Goal: Task Accomplishment & Management: Complete application form

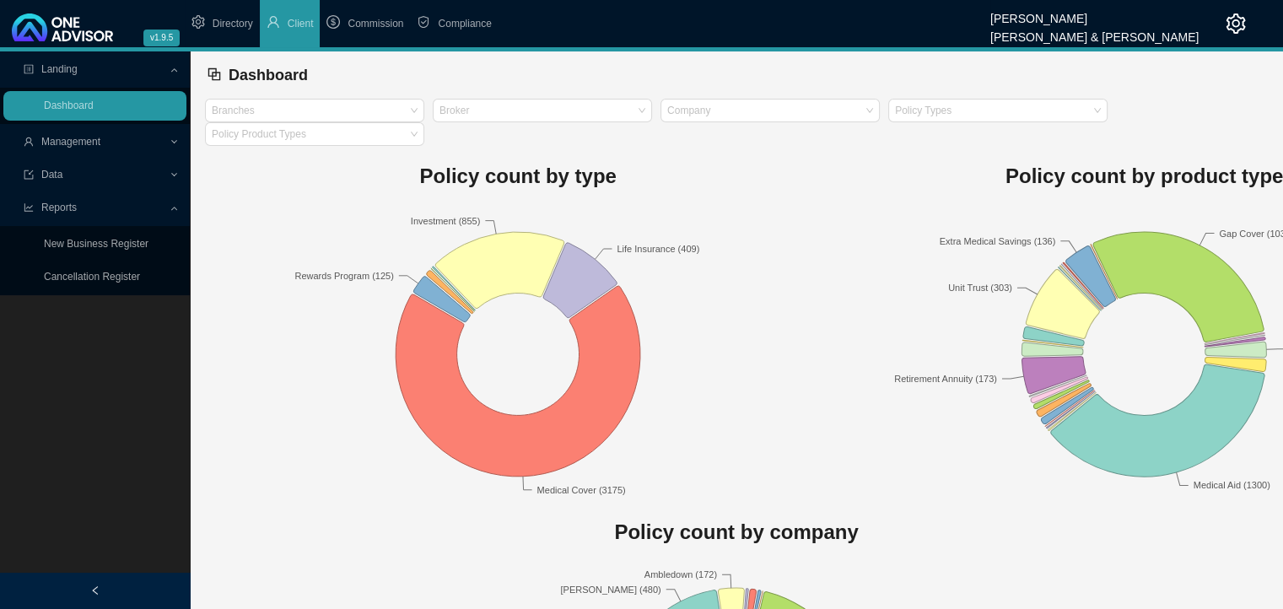
click at [170, 139] on div "Management" at bounding box center [94, 142] width 183 height 30
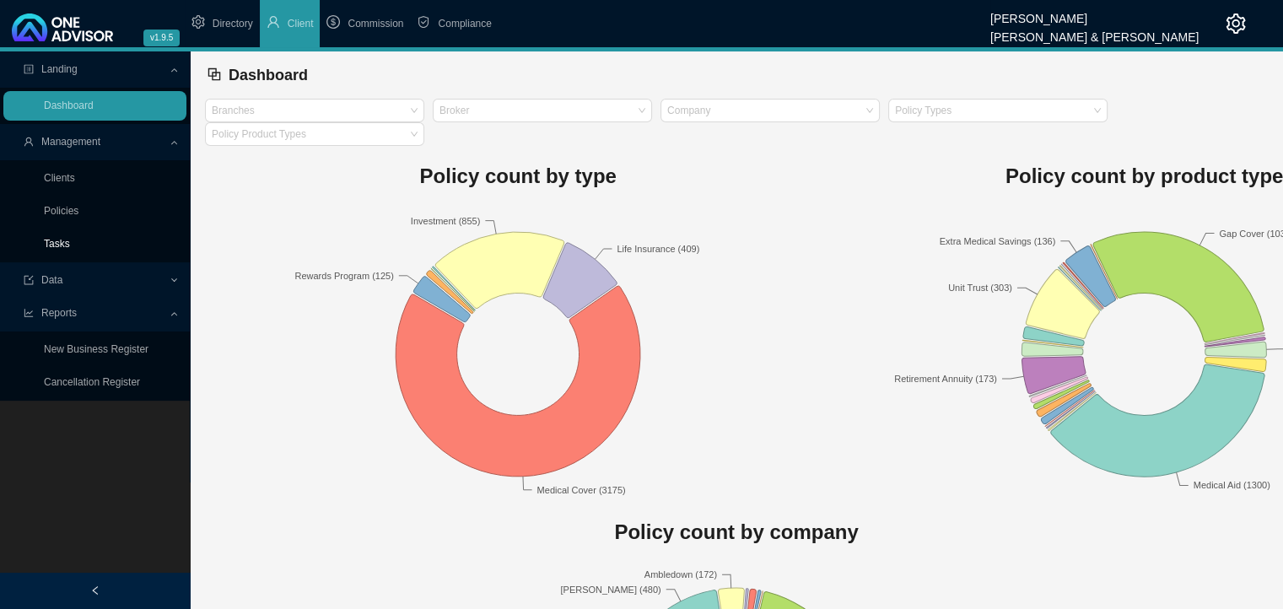
click at [66, 244] on link "Tasks" at bounding box center [57, 244] width 26 height 12
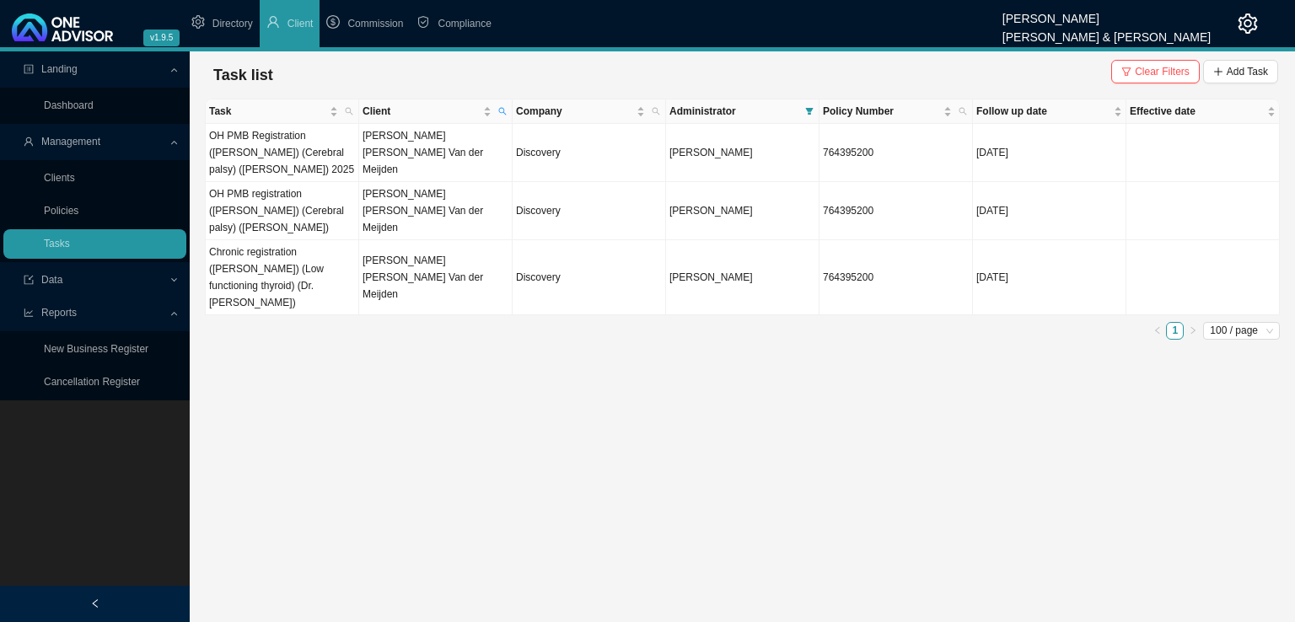
click at [1144, 85] on span "Clear Filters Add Task" at bounding box center [1194, 75] width 167 height 30
click at [1156, 71] on span "Clear Filters" at bounding box center [1162, 71] width 55 height 17
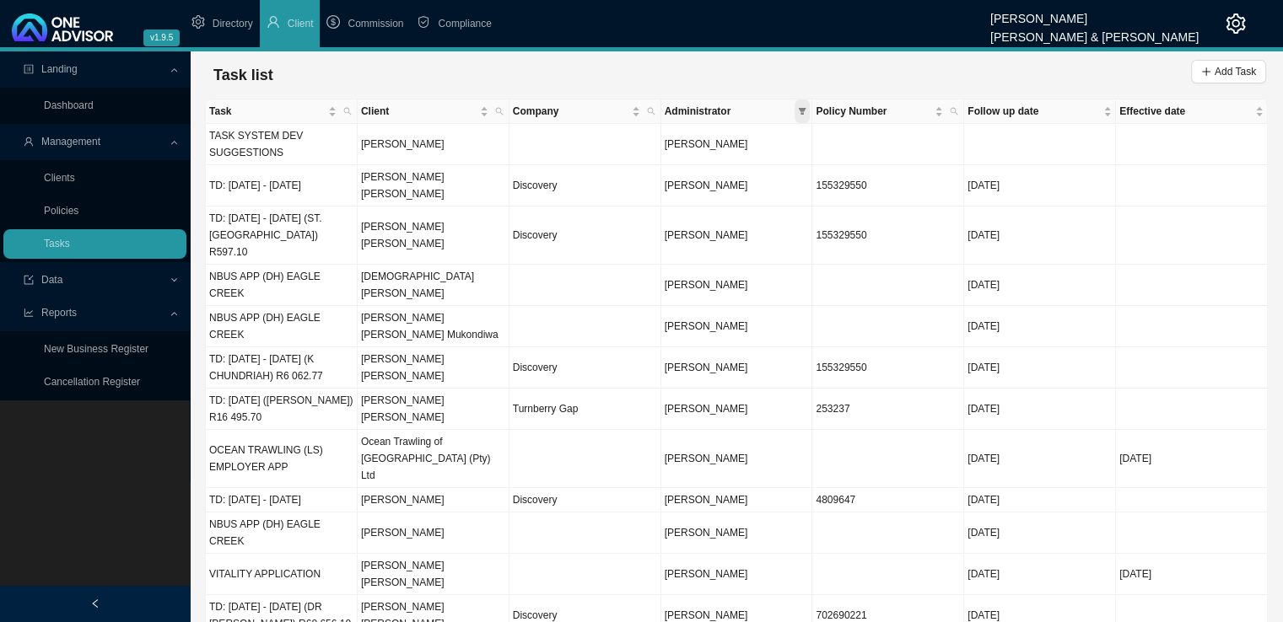
click at [804, 109] on icon "filter" at bounding box center [803, 111] width 8 height 7
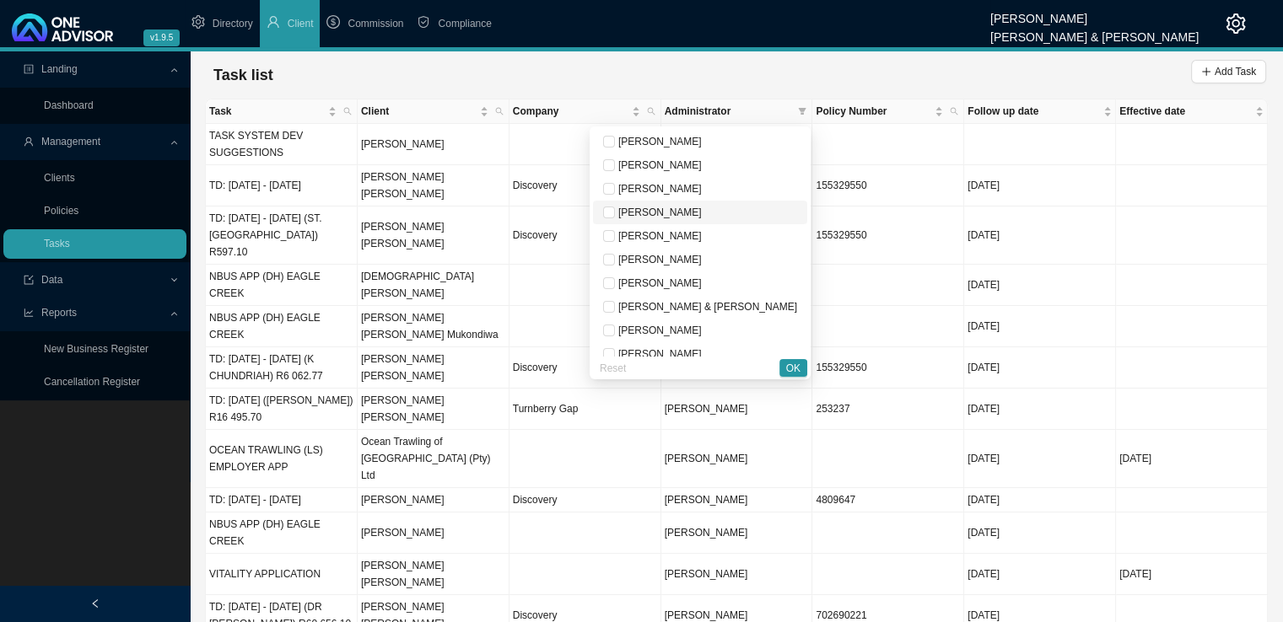
click at [702, 213] on span "[PERSON_NAME]" at bounding box center [658, 213] width 87 height 12
checkbox input "true"
click at [795, 365] on span "OK" at bounding box center [793, 368] width 14 height 17
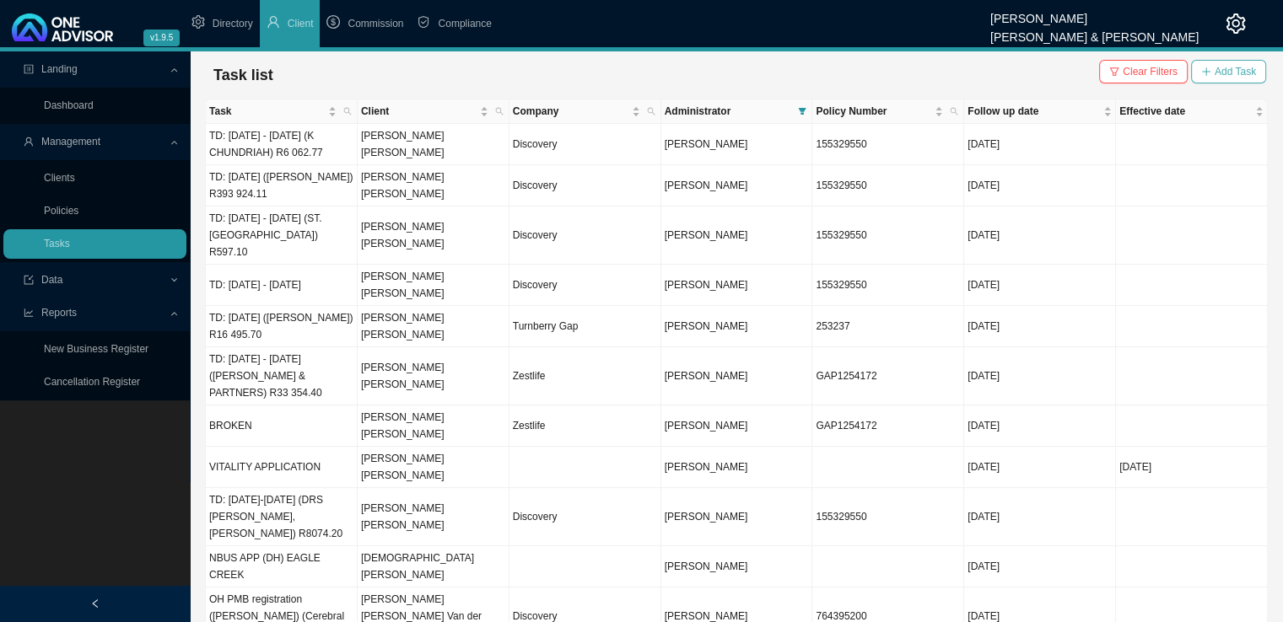
click at [1232, 73] on span "Add Task" at bounding box center [1234, 71] width 41 height 17
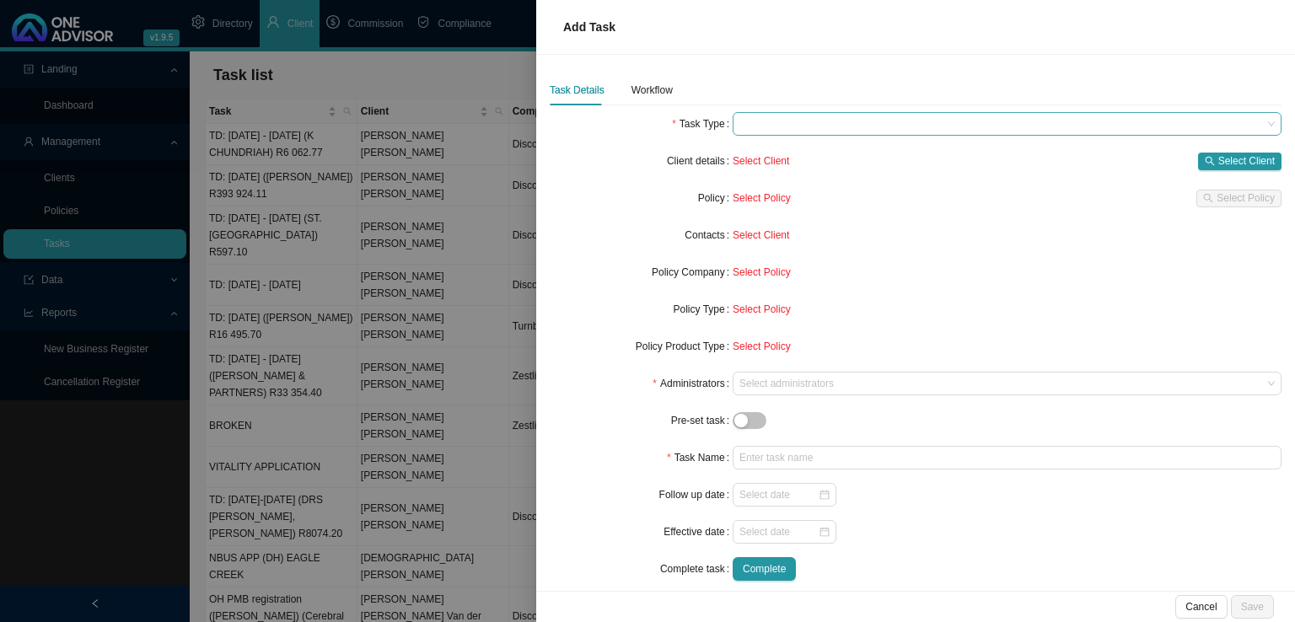
click at [799, 126] on span at bounding box center [1007, 124] width 535 height 22
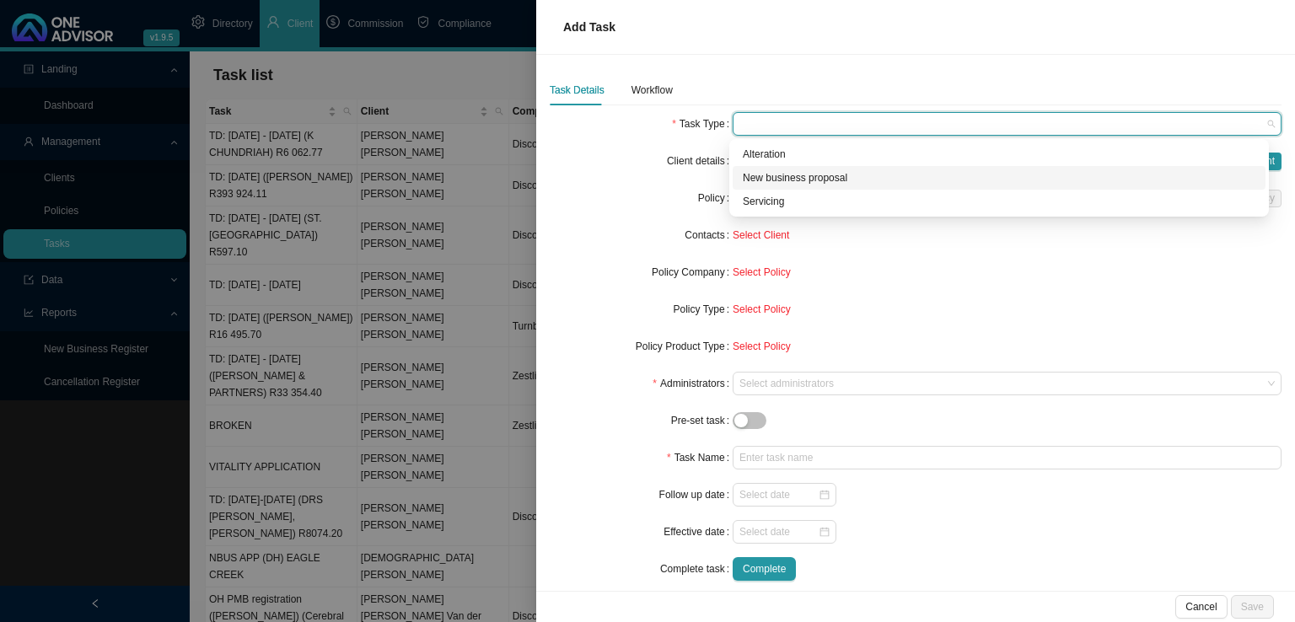
click at [795, 182] on div "New business proposal" at bounding box center [999, 177] width 513 height 17
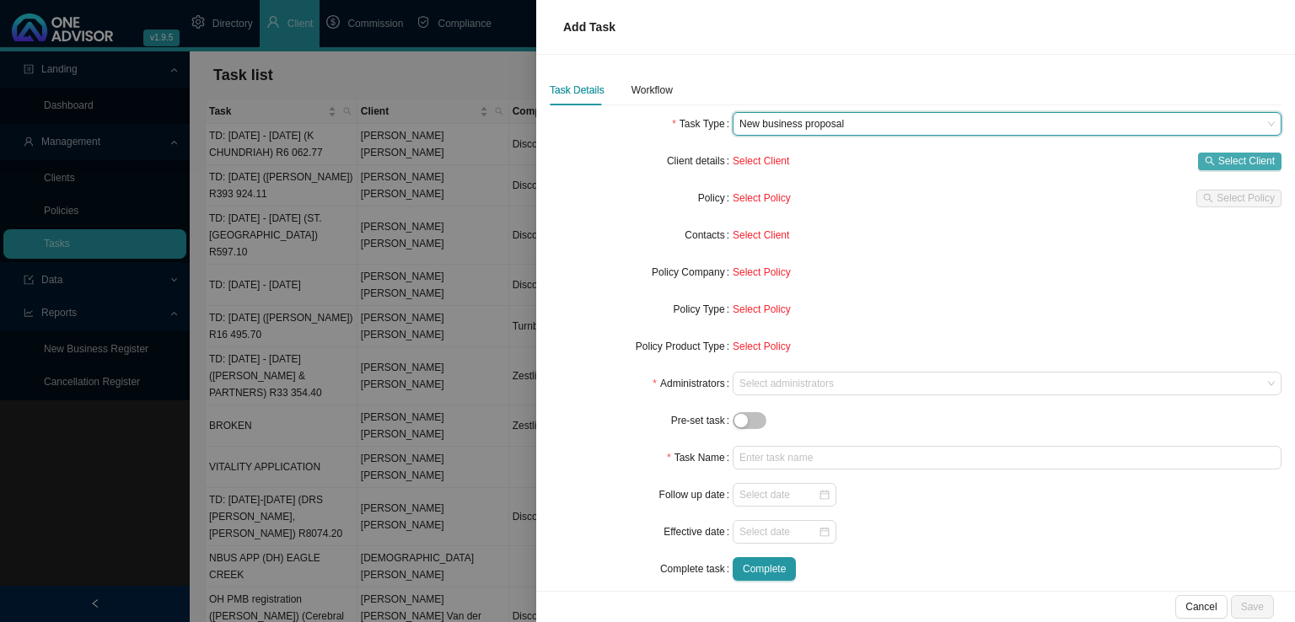
click at [1229, 153] on span "Select Client" at bounding box center [1246, 161] width 56 height 17
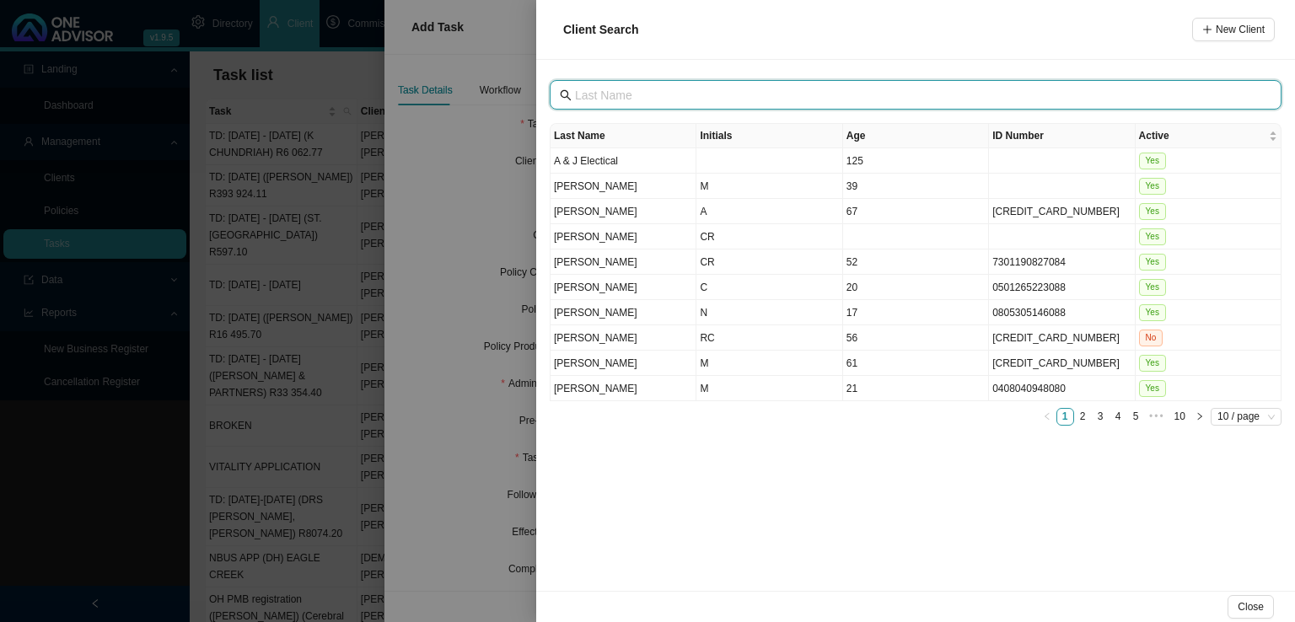
click at [636, 91] on input "text" at bounding box center [917, 95] width 685 height 19
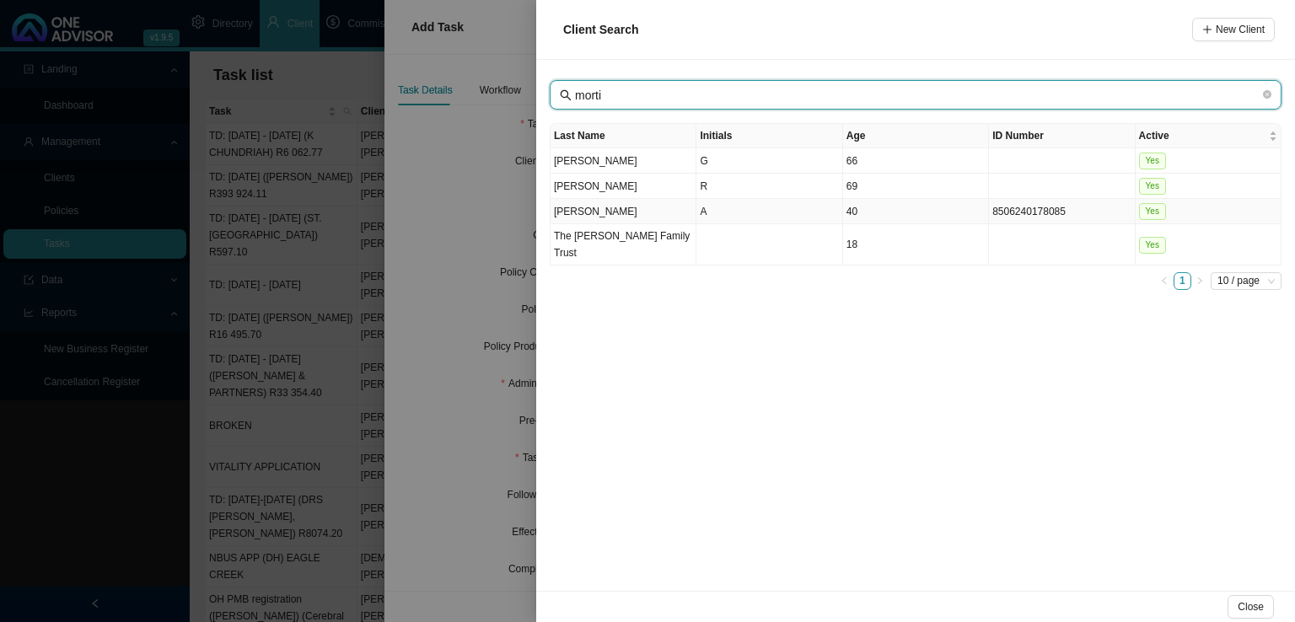
type input "morti"
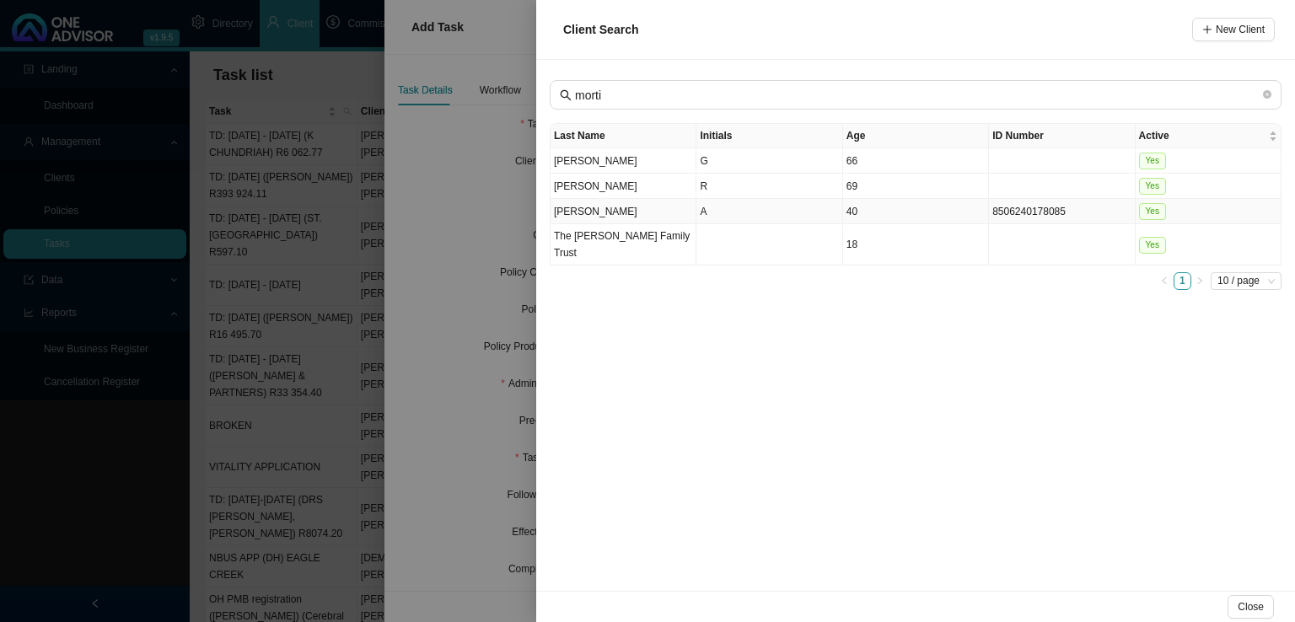
click at [734, 213] on td "A" at bounding box center [770, 211] width 146 height 25
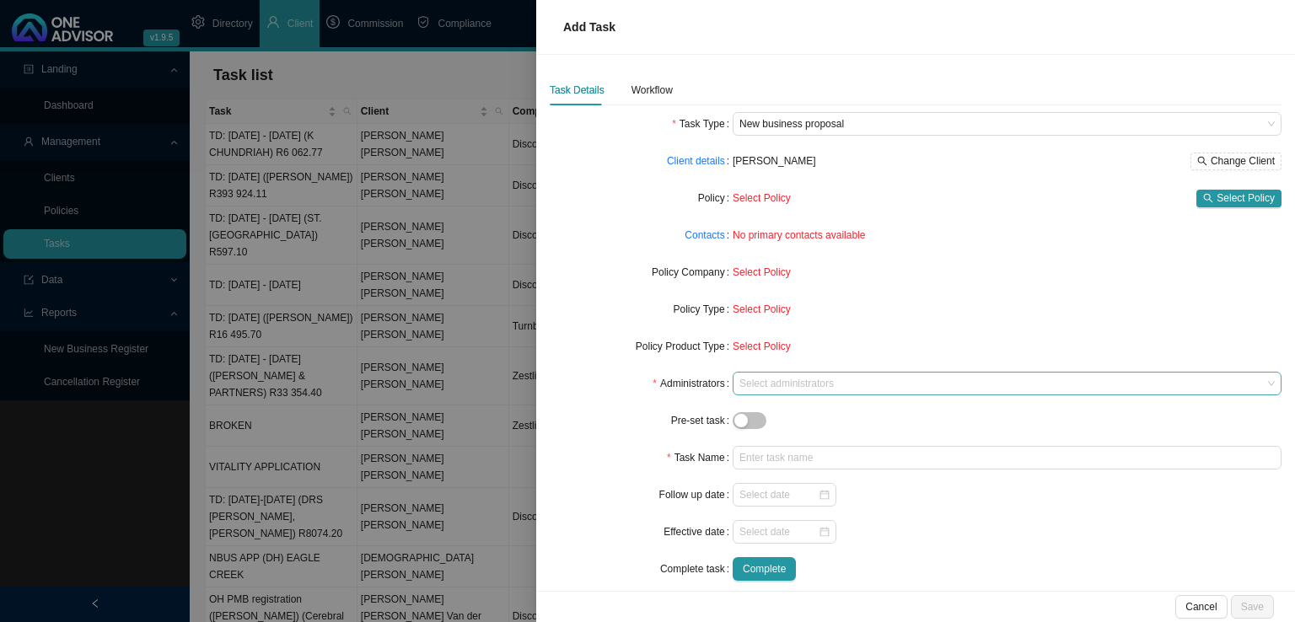
click at [779, 379] on div at bounding box center [999, 384] width 526 height 13
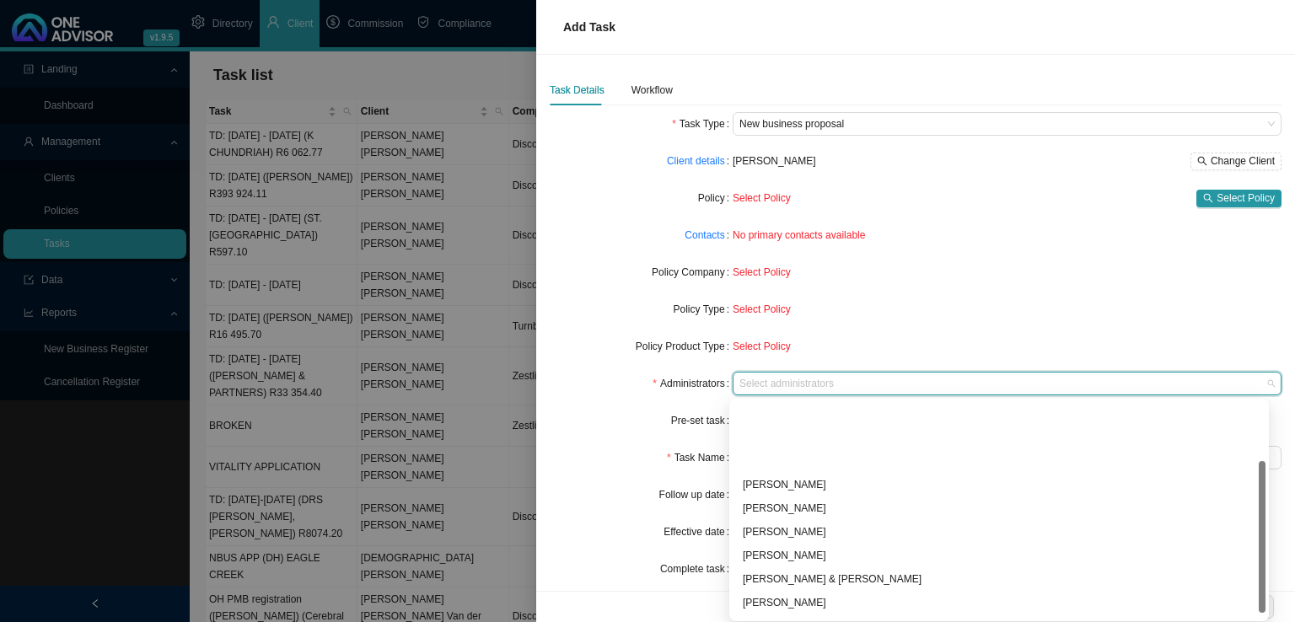
scroll to position [91, 0]
click at [799, 582] on div "[PERSON_NAME]" at bounding box center [999, 582] width 513 height 17
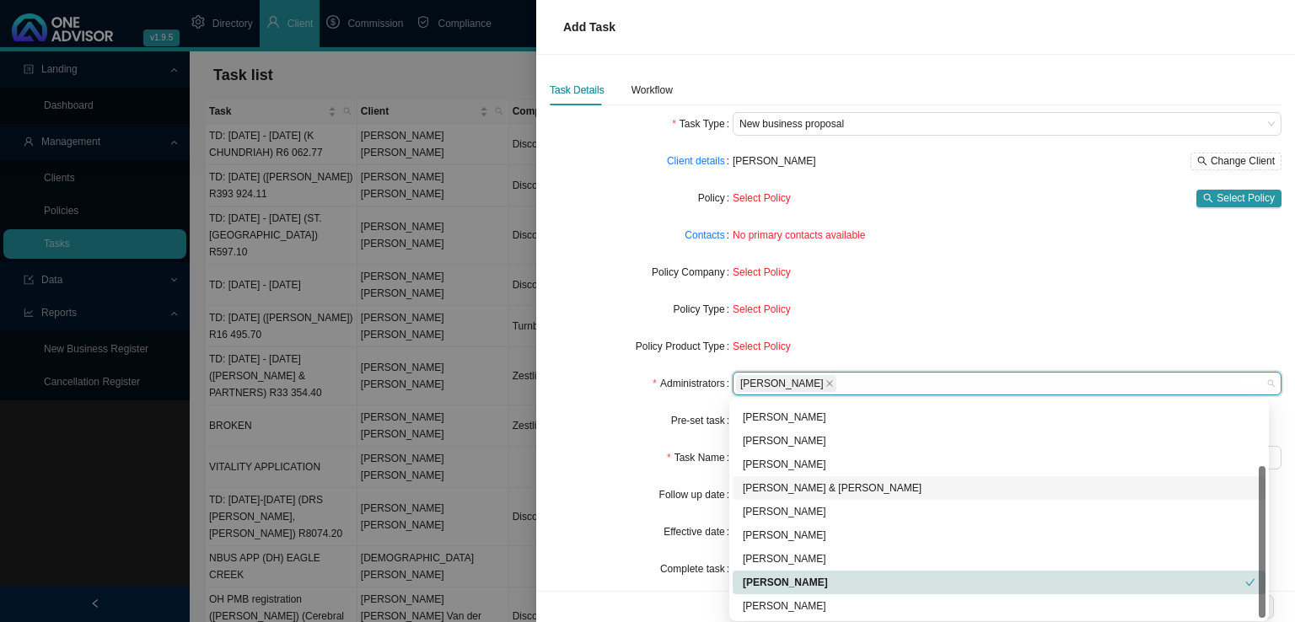
click at [594, 422] on div "Pre-set task" at bounding box center [641, 421] width 183 height 24
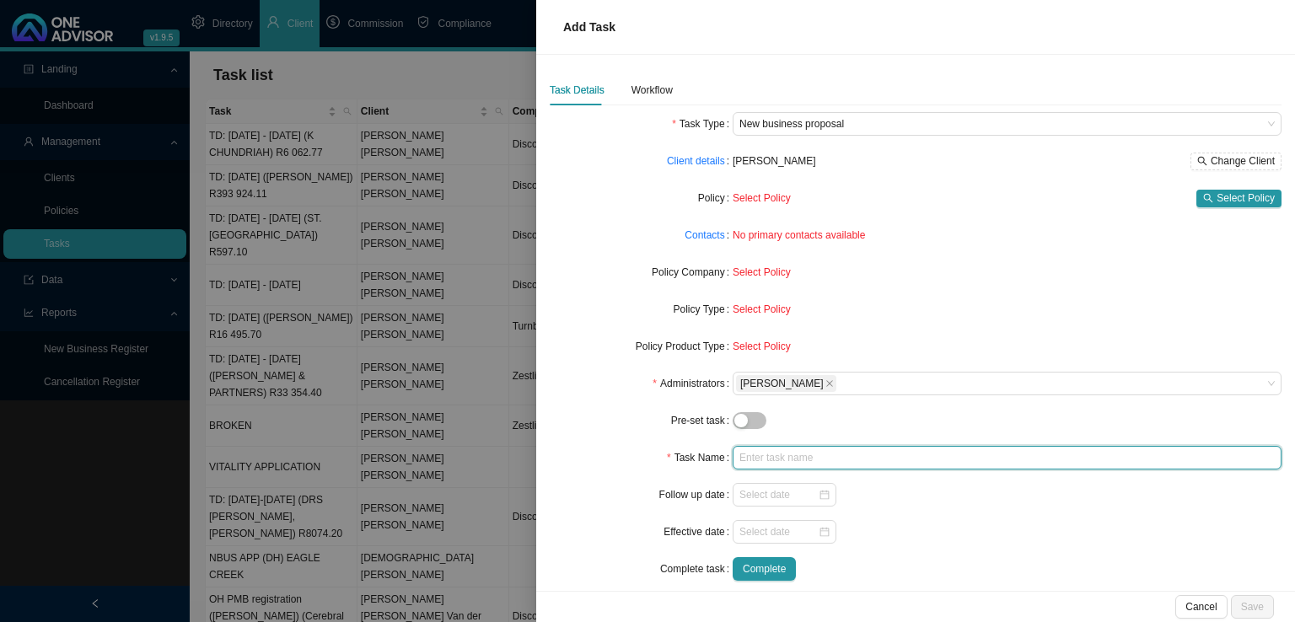
click at [773, 460] on input "text" at bounding box center [1007, 458] width 549 height 24
type input "NBUS APP [DATE]"
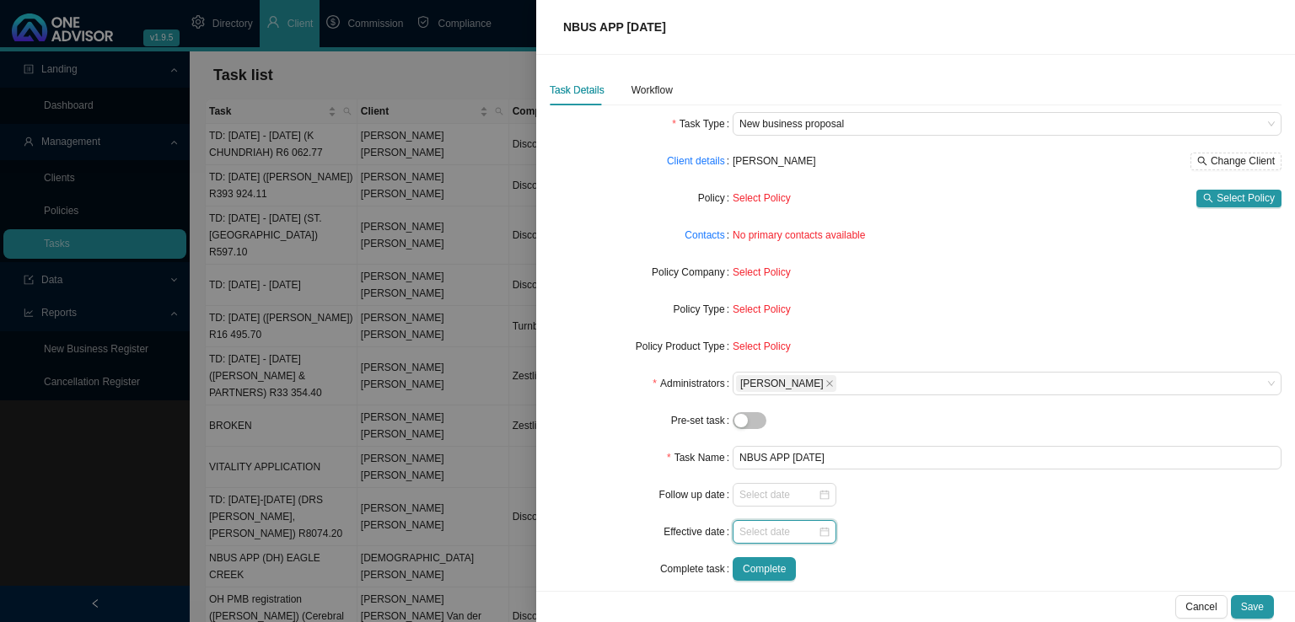
click at [793, 532] on input at bounding box center [779, 532] width 78 height 17
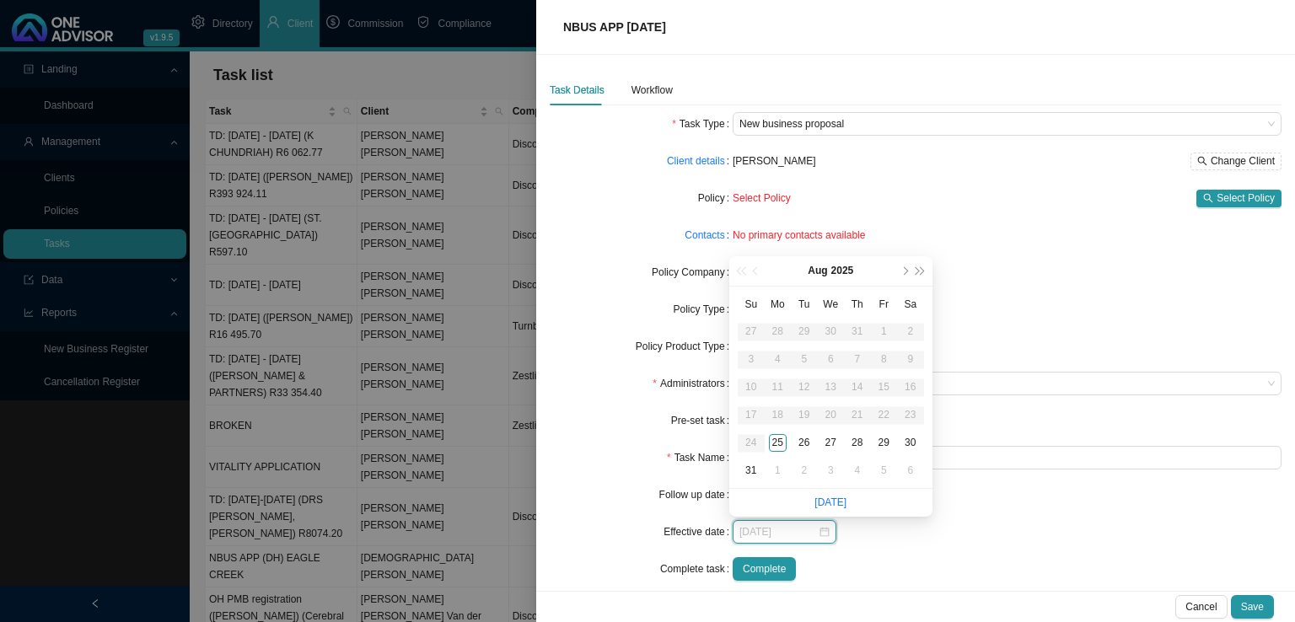
type input "[DATE]"
click at [901, 271] on span "next-year" at bounding box center [905, 271] width 8 height 8
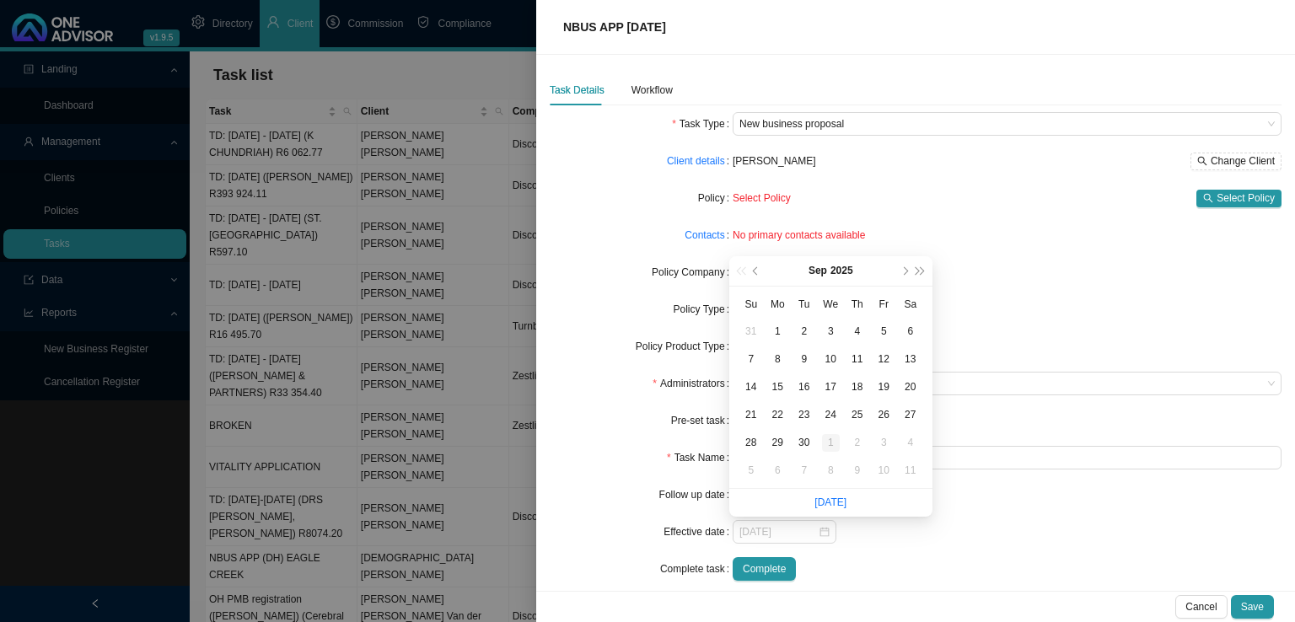
type input "[DATE]"
click at [831, 438] on div "1" at bounding box center [831, 443] width 18 height 18
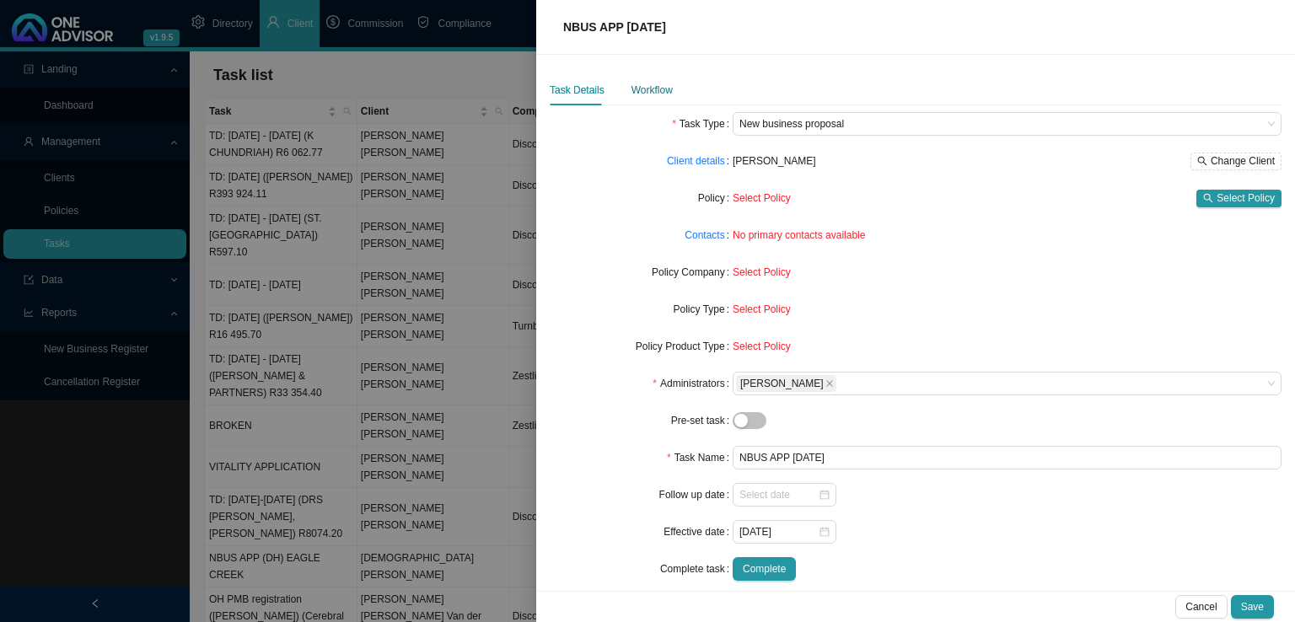
click at [658, 85] on div "Workflow" at bounding box center [652, 90] width 41 height 17
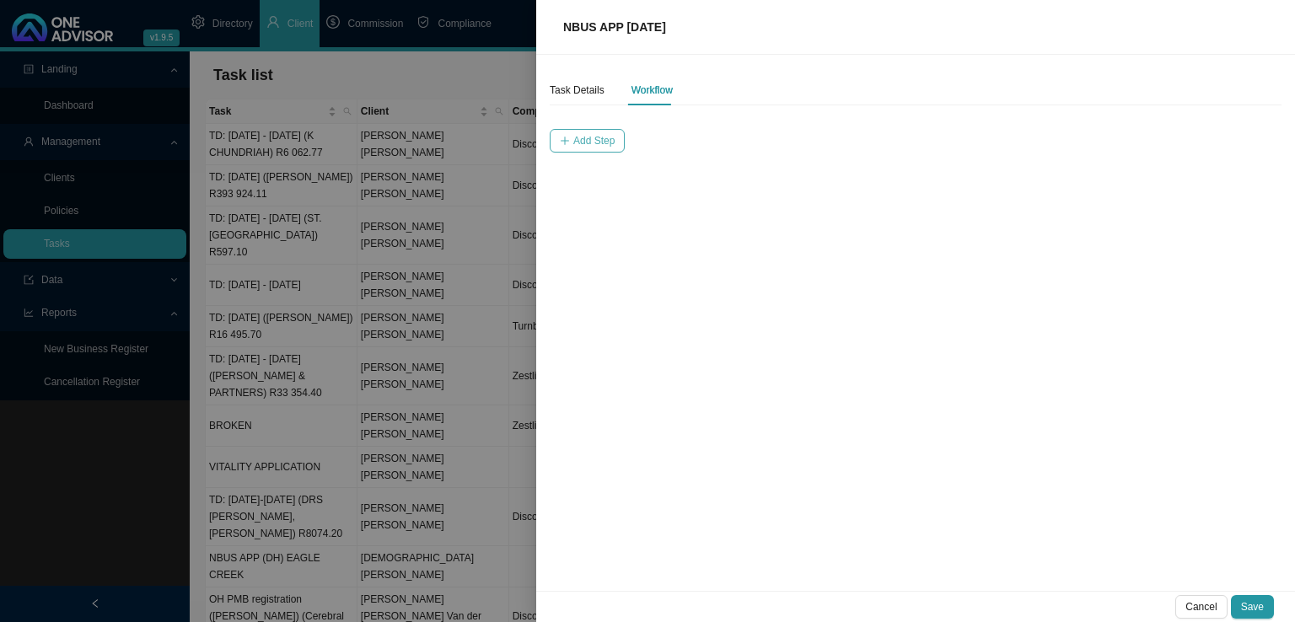
click at [594, 137] on span "Add Step" at bounding box center [593, 140] width 41 height 17
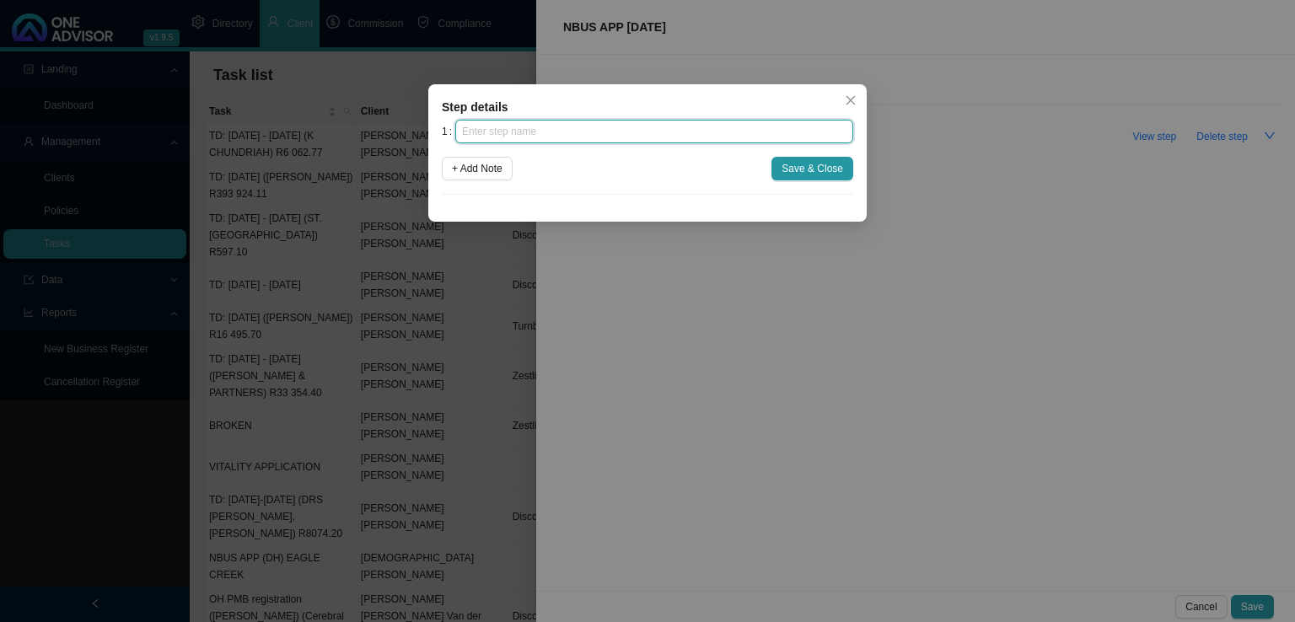
click at [535, 135] on input "text" at bounding box center [654, 132] width 398 height 24
type input "Advice"
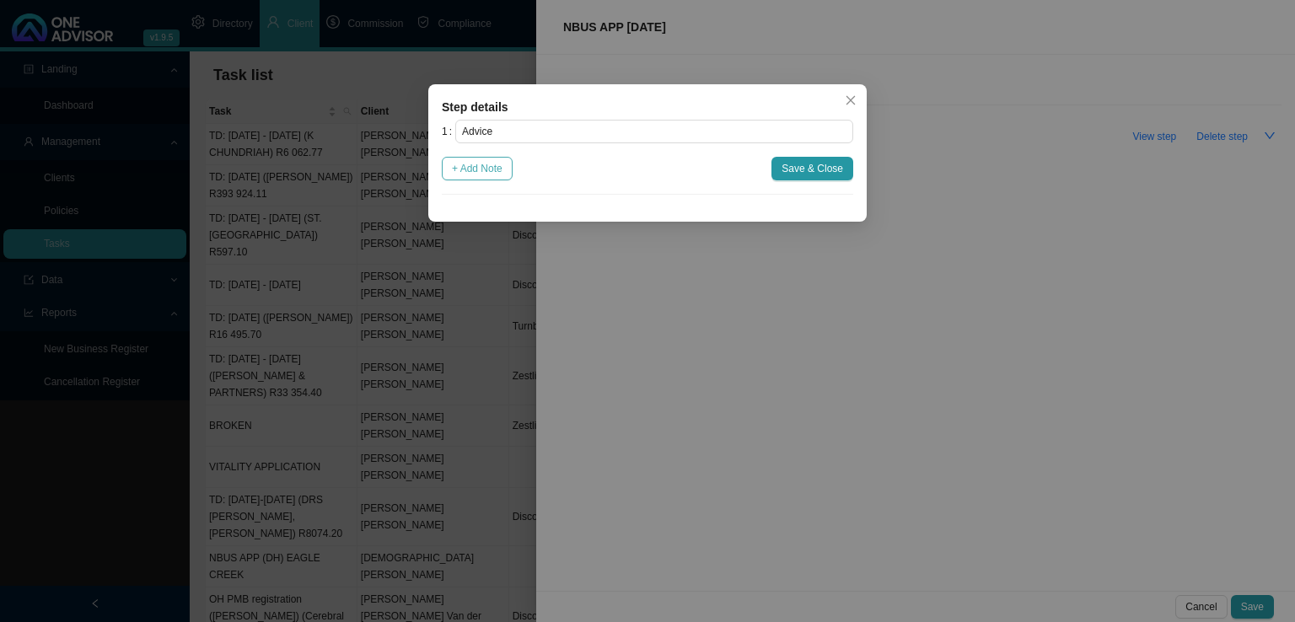
click at [487, 164] on span "+ Add Note" at bounding box center [477, 168] width 51 height 17
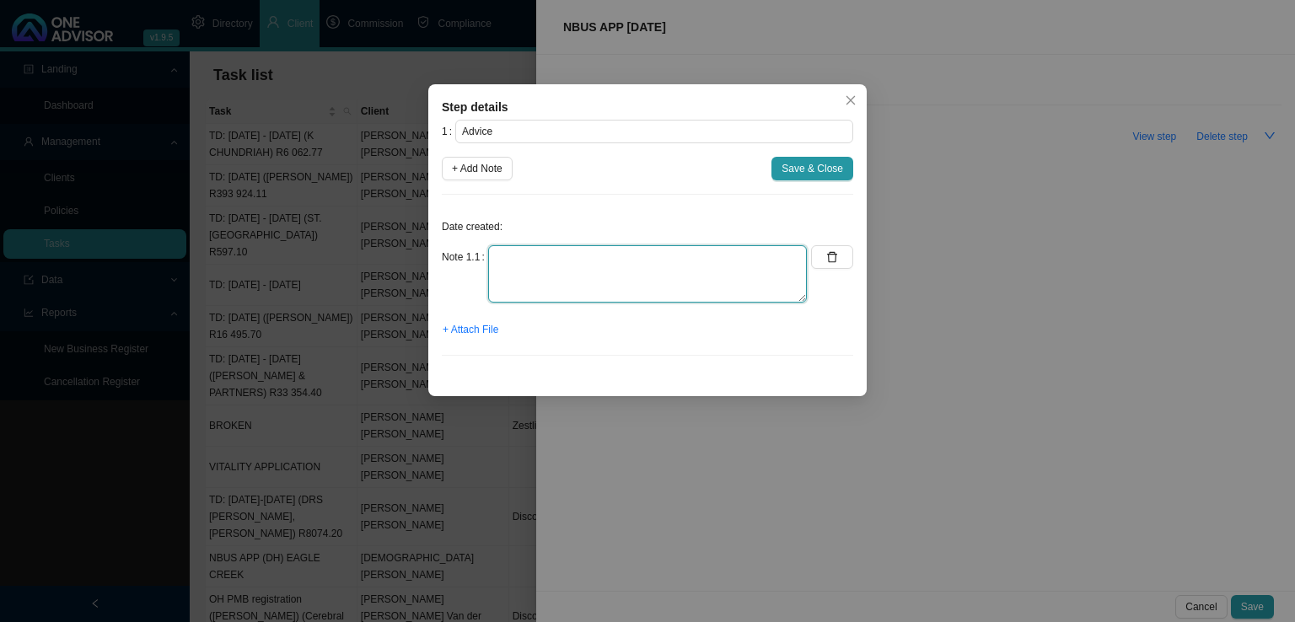
drag, startPoint x: 496, startPoint y: 264, endPoint x: 666, endPoint y: 305, distance: 175.3
click at [496, 264] on textarea at bounding box center [647, 273] width 319 height 57
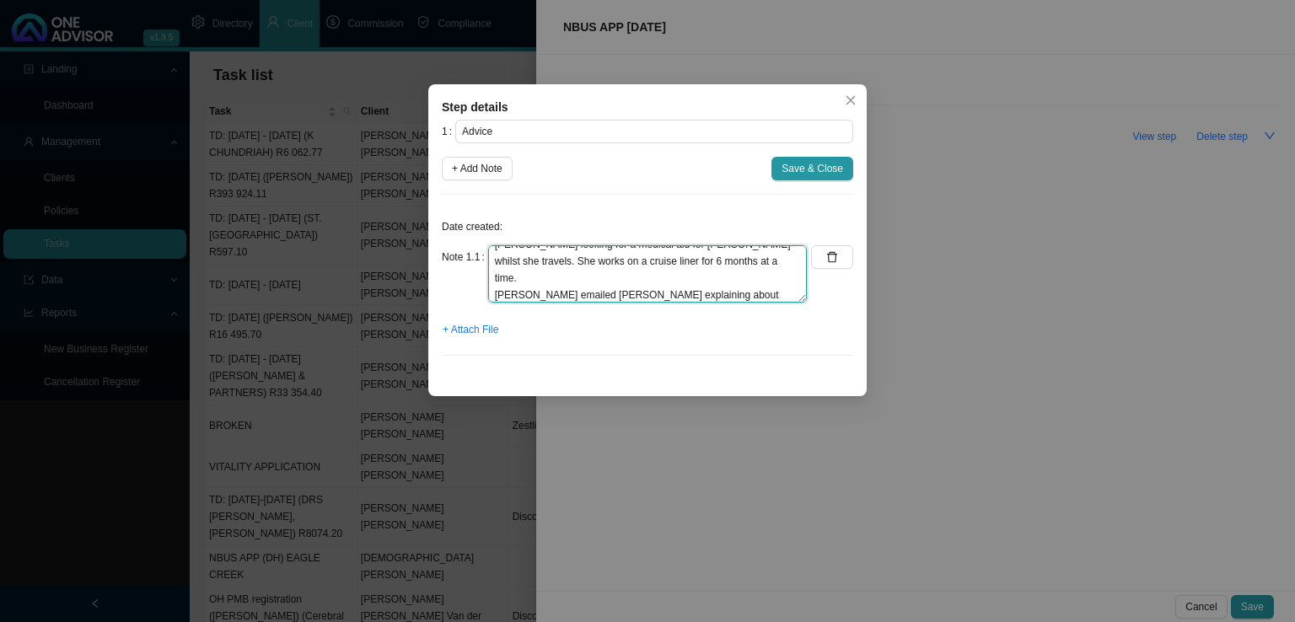
scroll to position [46, 0]
click at [608, 276] on textarea "[DATE] - [PERSON_NAME] received an email from [PERSON_NAME] looking for a medic…" at bounding box center [647, 273] width 319 height 57
type textarea "[DATE] - [PERSON_NAME] received an email from [PERSON_NAME] looking for a medic…"
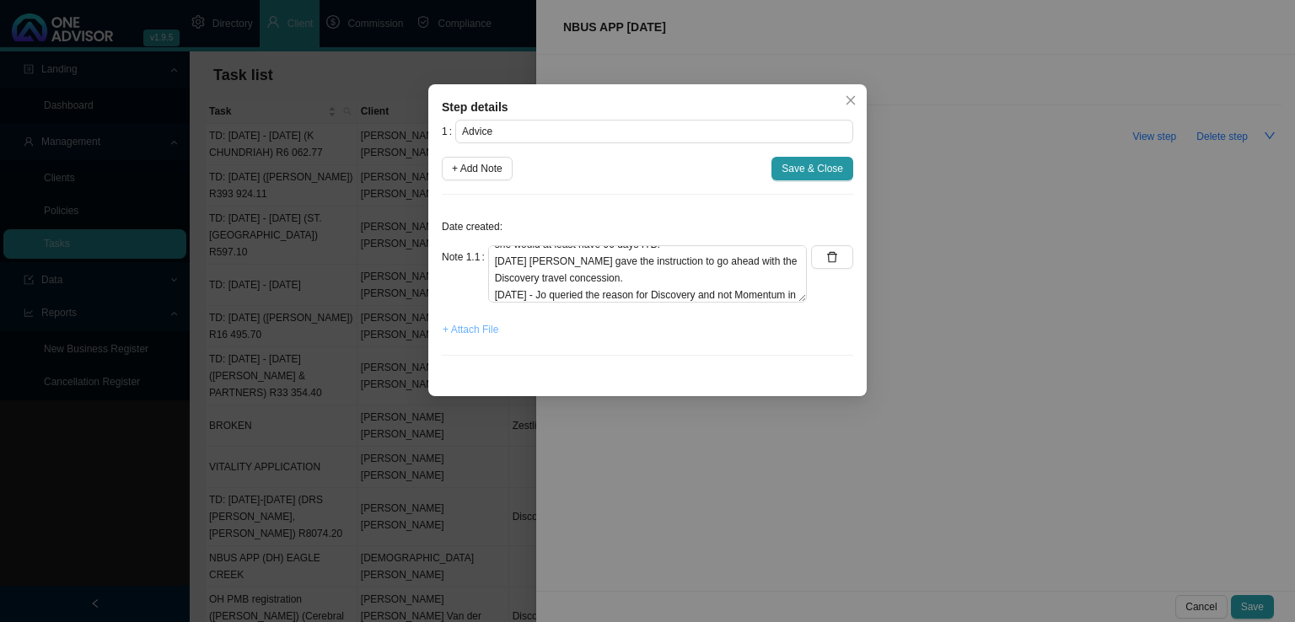
click at [452, 324] on span "+ Attach File" at bounding box center [471, 329] width 56 height 17
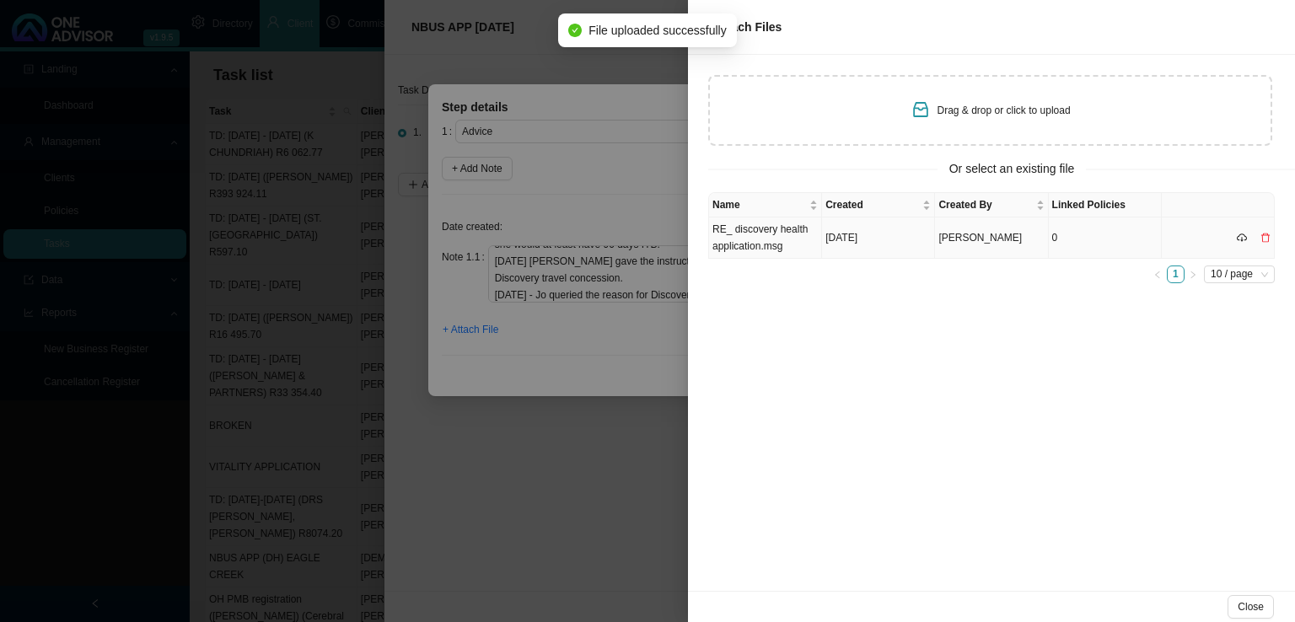
click at [735, 234] on td "RE_ discovery health application.msg" at bounding box center [765, 238] width 113 height 41
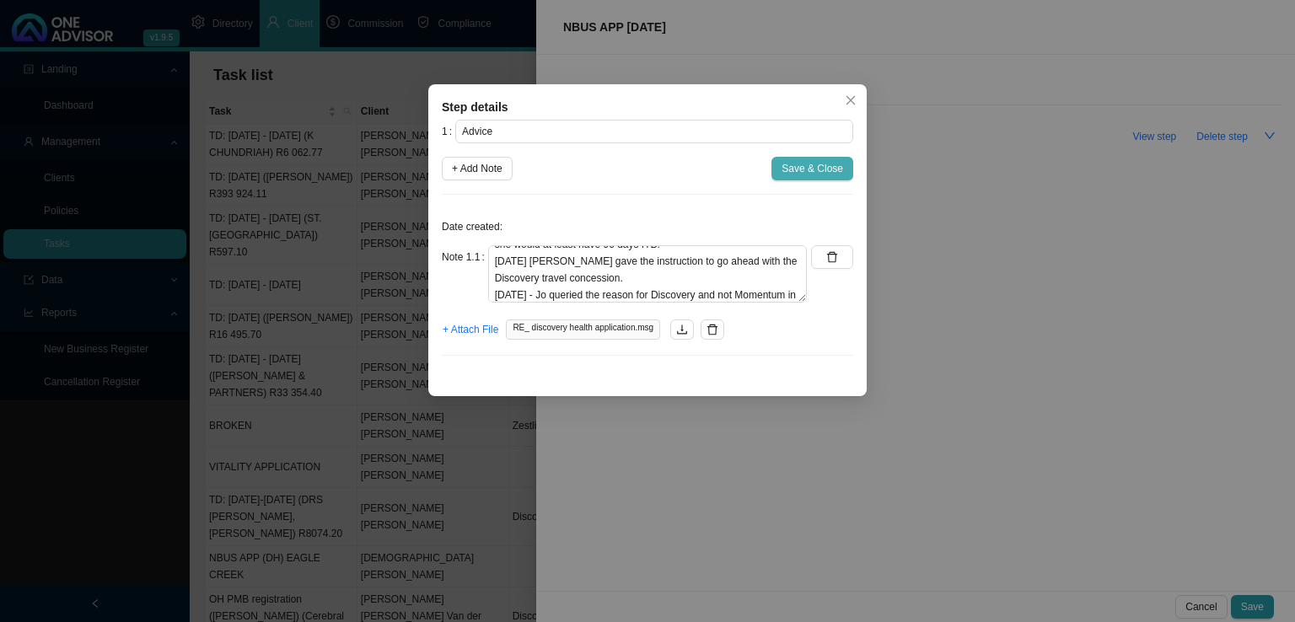
click at [822, 162] on span "Save & Close" at bounding box center [813, 168] width 62 height 17
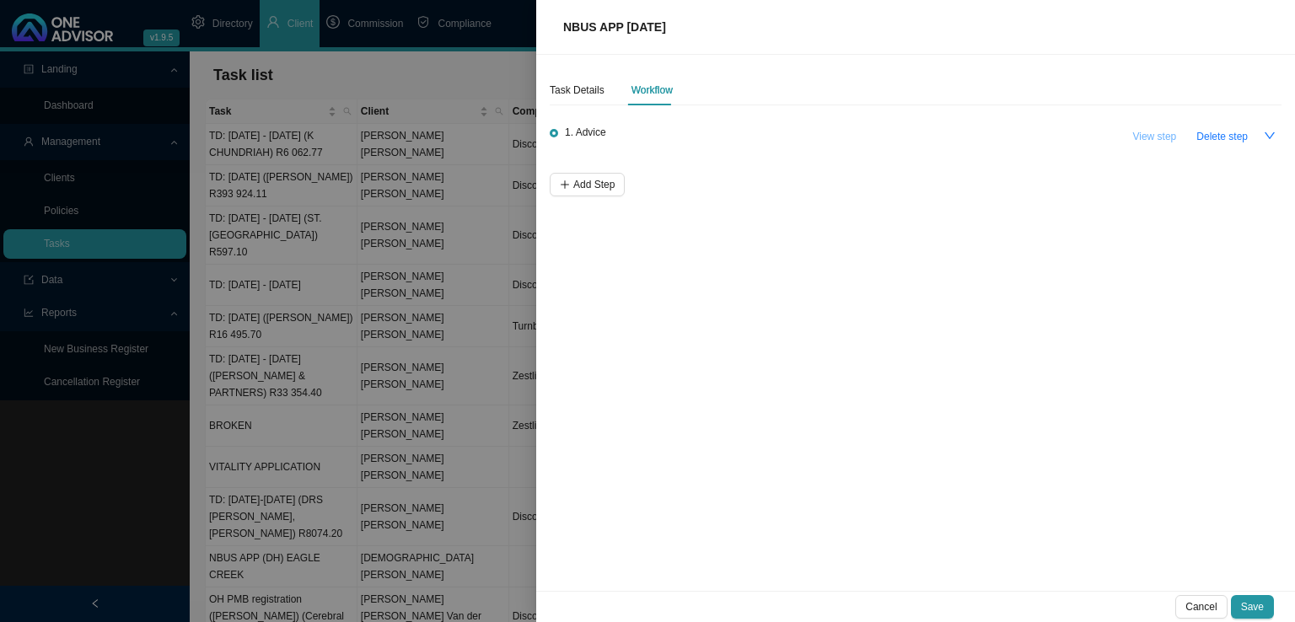
click at [1159, 136] on span "View step" at bounding box center [1154, 136] width 44 height 17
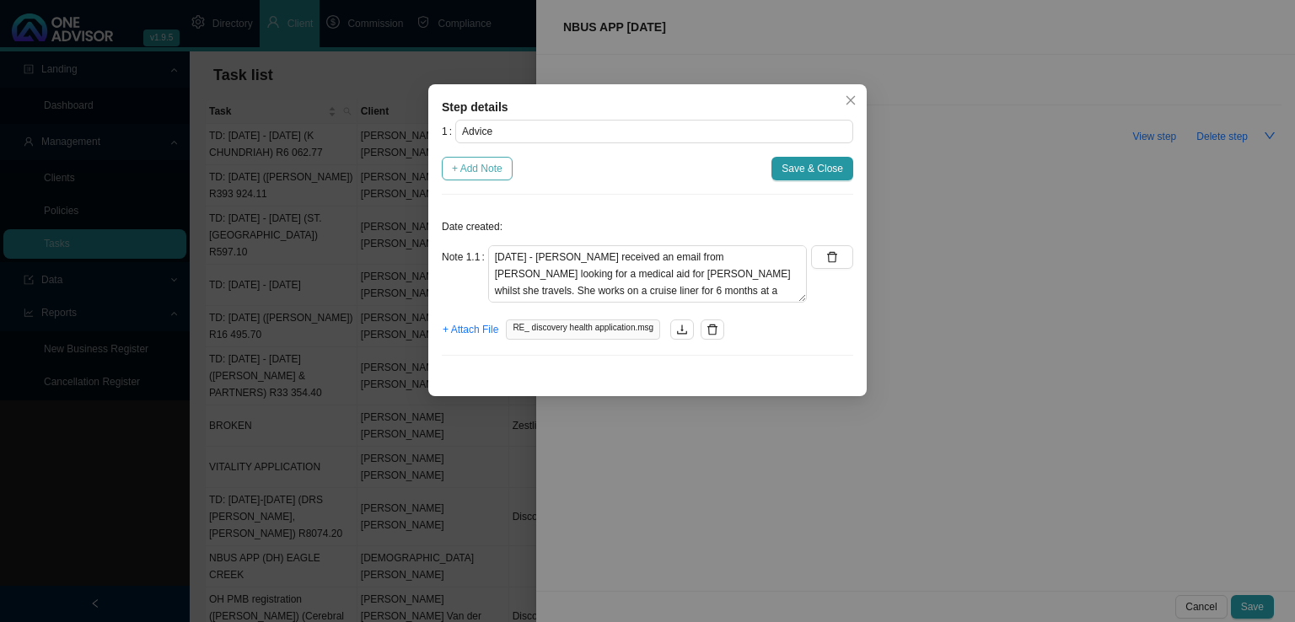
click at [455, 163] on span "+ Add Note" at bounding box center [477, 168] width 51 height 17
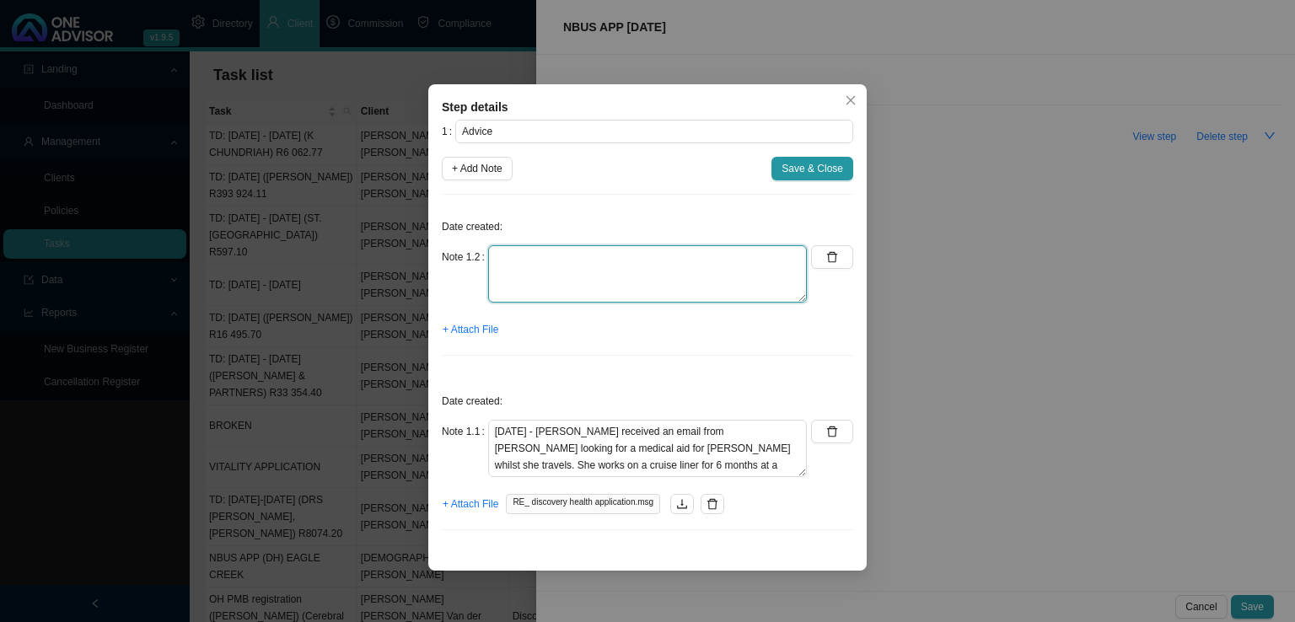
click at [544, 261] on textarea at bounding box center [647, 273] width 319 height 57
type textarea "R"
click at [846, 245] on div "Date created: Note 1.2 + Attach File" at bounding box center [647, 288] width 411 height 161
click at [829, 257] on icon "delete" at bounding box center [832, 257] width 10 height 11
type textarea "[DATE] - [PERSON_NAME] received an email from [PERSON_NAME] looking for a medic…"
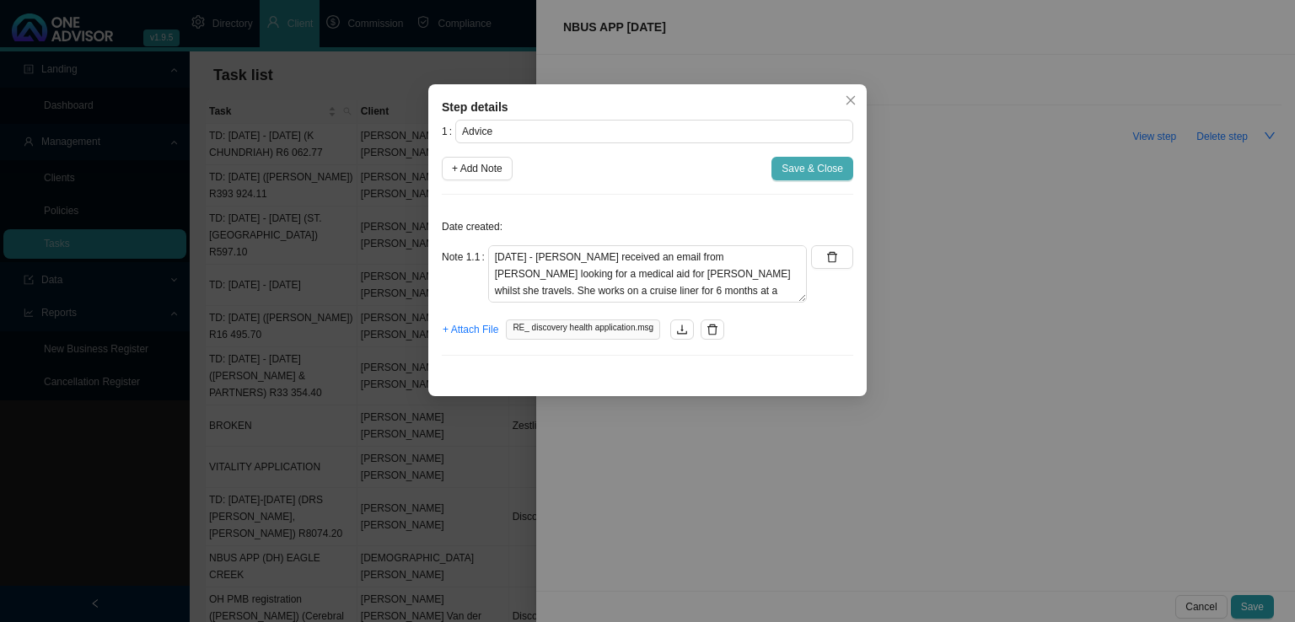
click at [818, 167] on span "Save & Close" at bounding box center [813, 168] width 62 height 17
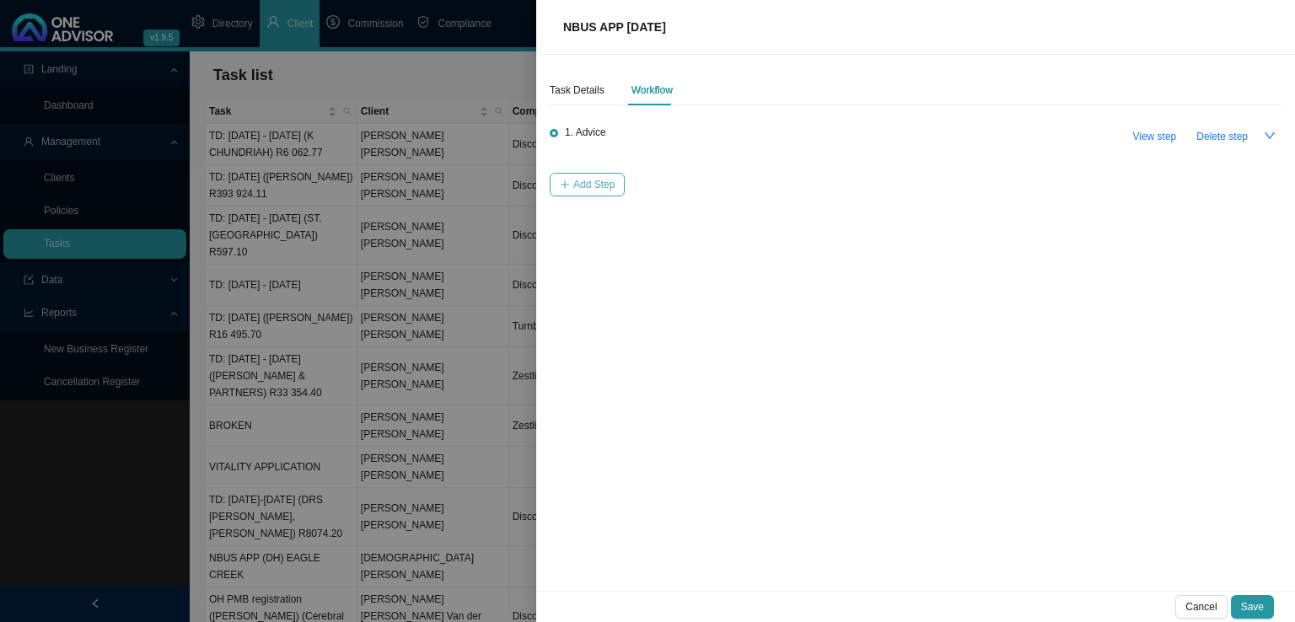
click at [604, 186] on span "Add Step" at bounding box center [593, 184] width 41 height 17
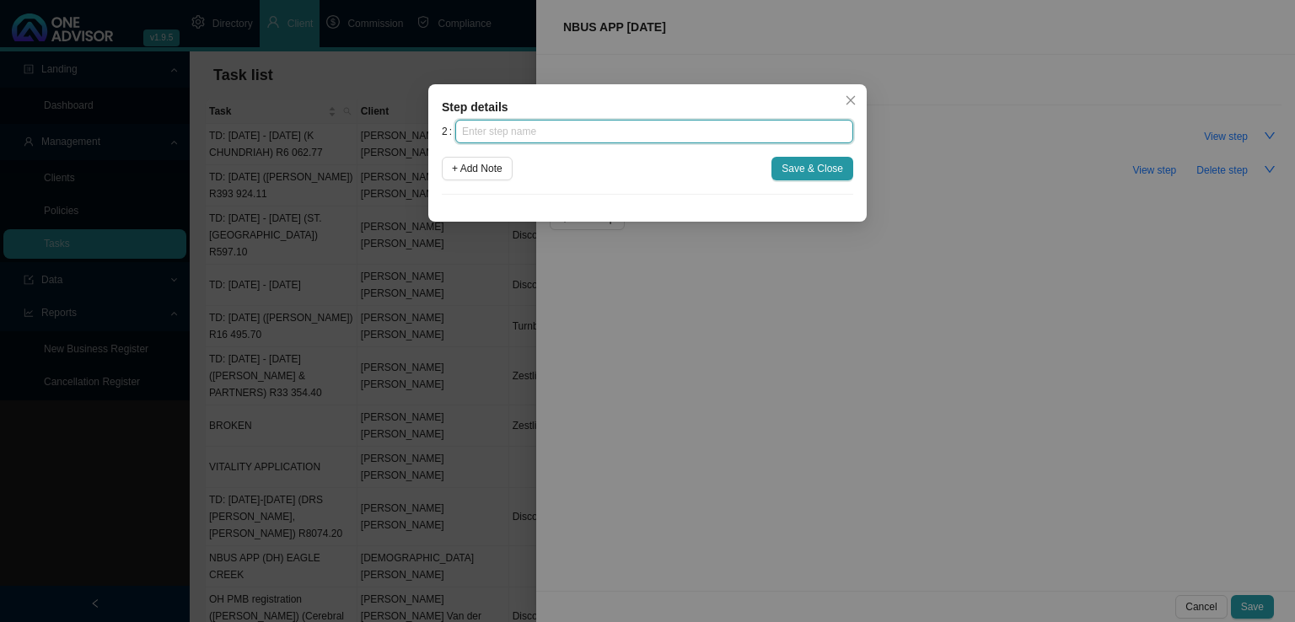
click at [508, 126] on input "text" at bounding box center [654, 132] width 398 height 24
type input "Instruction"
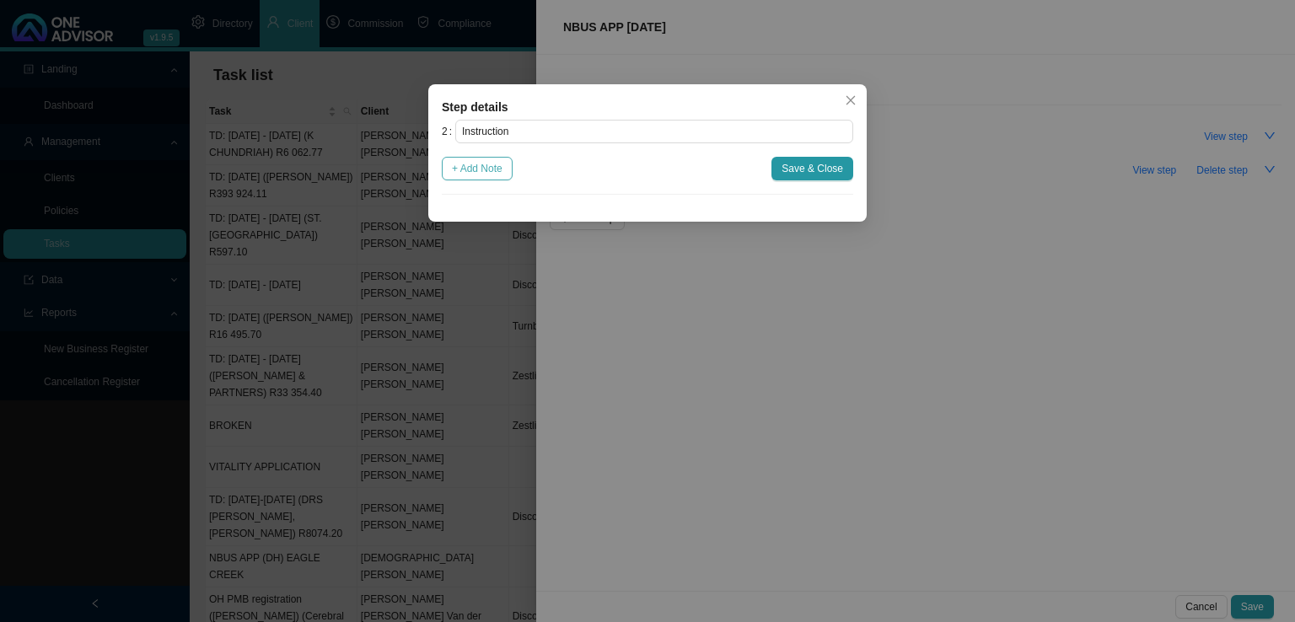
click at [462, 174] on span "+ Add Note" at bounding box center [477, 168] width 51 height 17
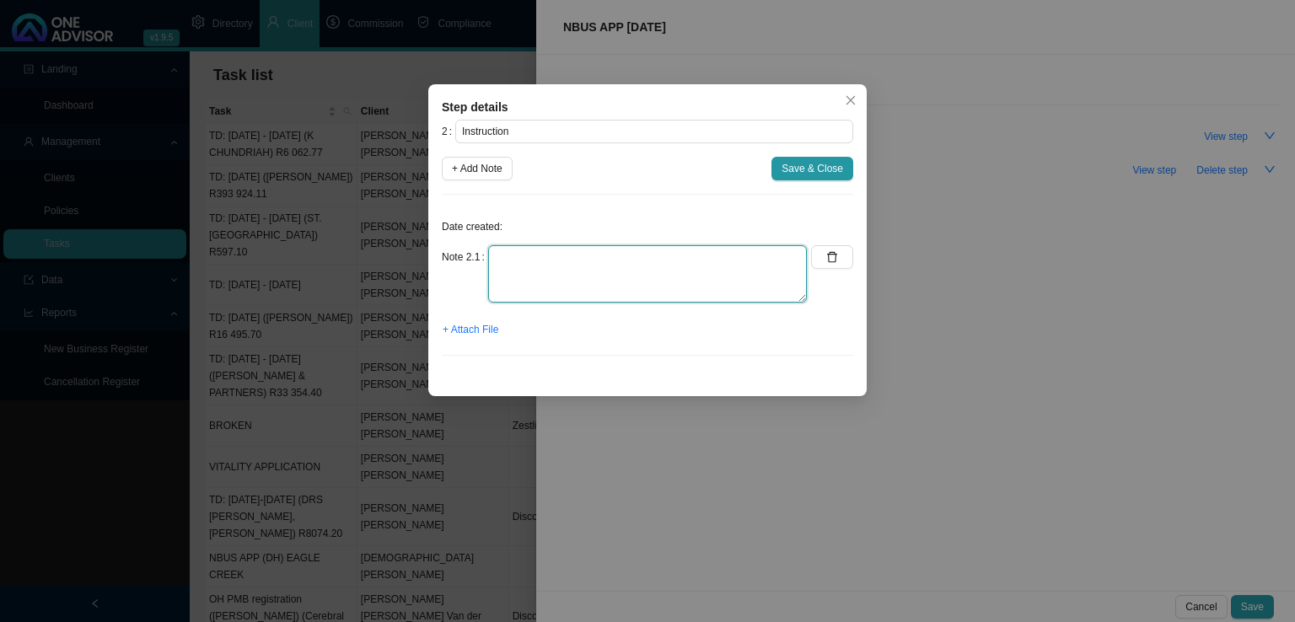
click at [551, 257] on textarea at bounding box center [647, 273] width 319 height 57
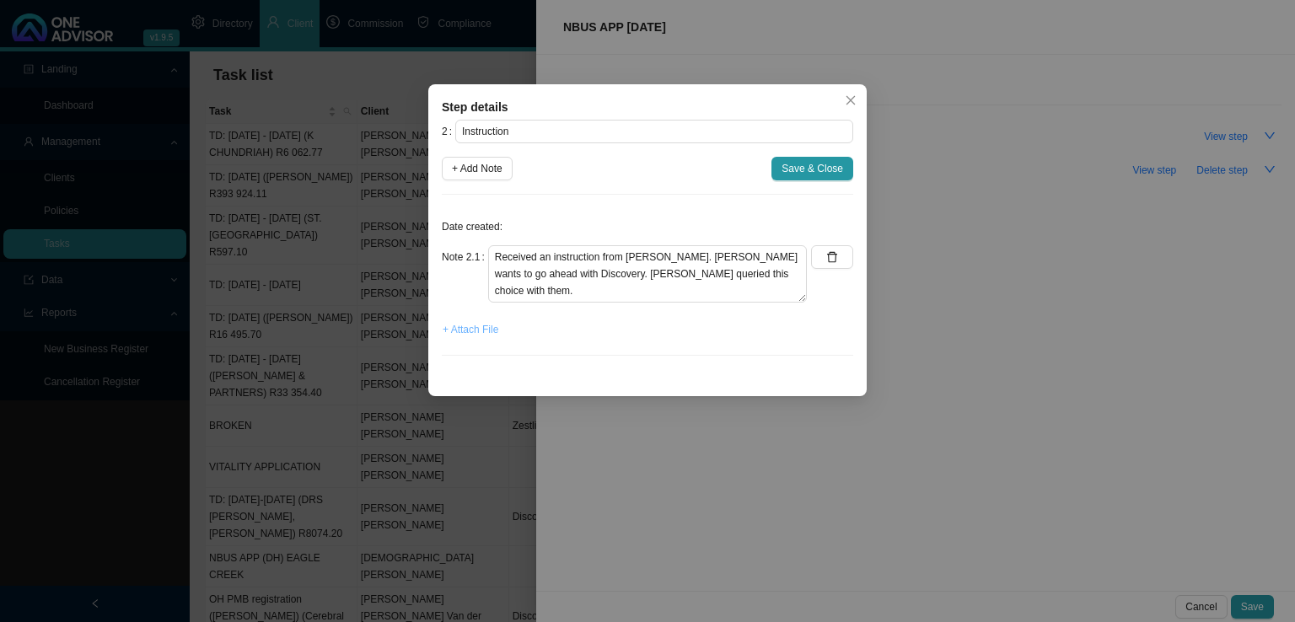
click at [469, 331] on span "+ Attach File" at bounding box center [471, 329] width 56 height 17
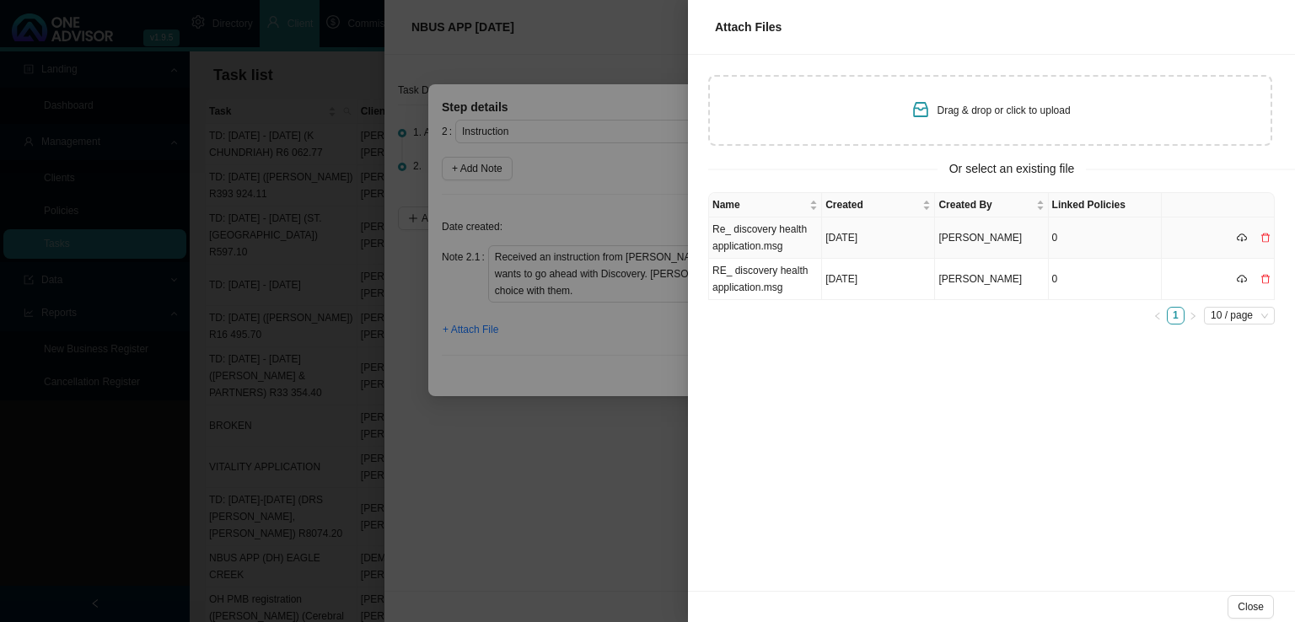
click at [772, 241] on td "Re_ discovery health application.msg" at bounding box center [765, 238] width 113 height 41
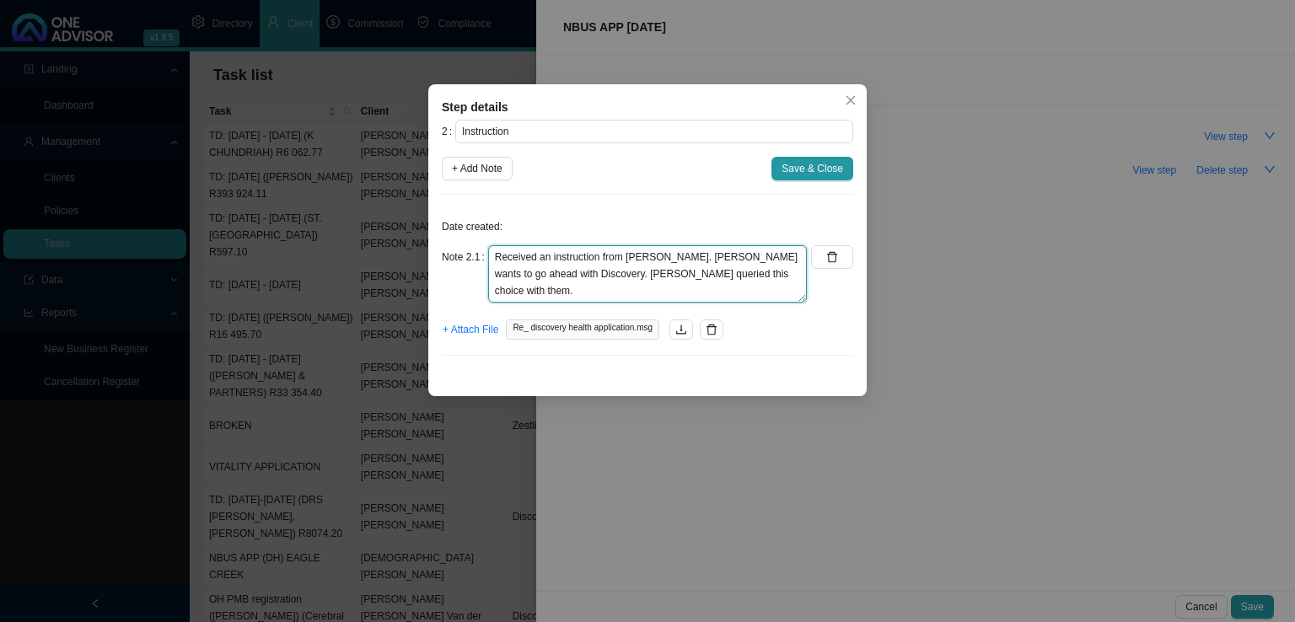
click at [706, 275] on textarea "Received an instruction from [PERSON_NAME]. [PERSON_NAME] wants to go ahead wit…" at bounding box center [647, 273] width 319 height 57
type textarea "Received an instruction from [PERSON_NAME]. [PERSON_NAME] wants to go ahead wit…"
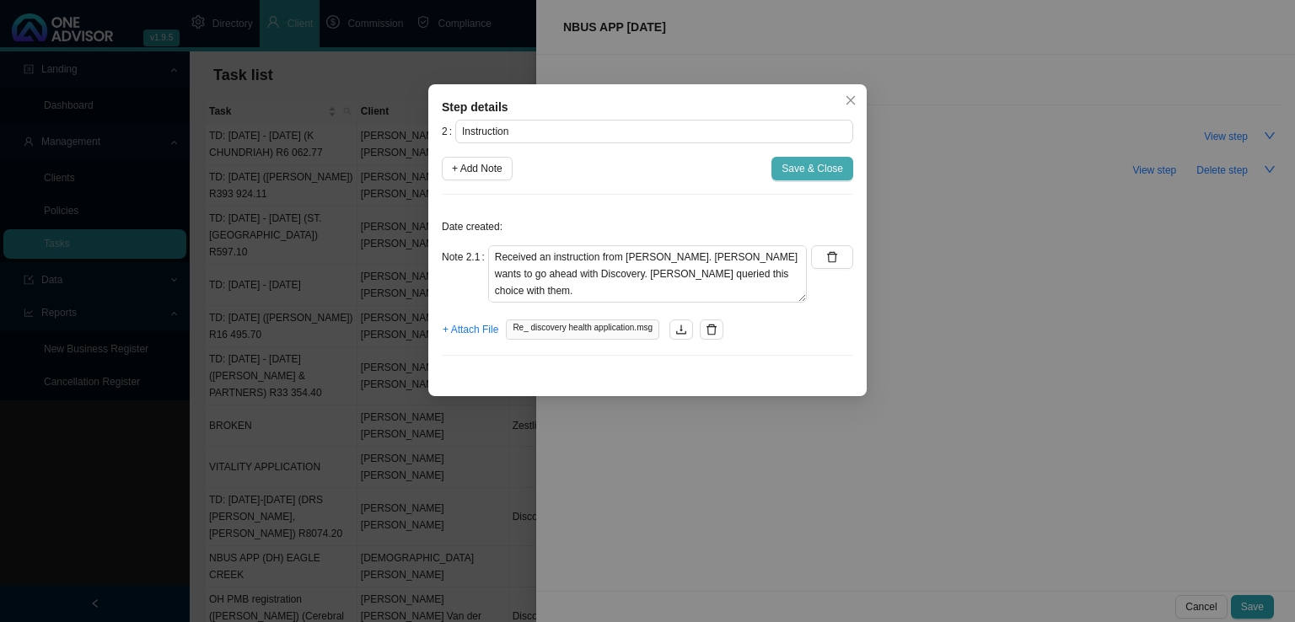
click at [785, 171] on span "Save & Close" at bounding box center [813, 168] width 62 height 17
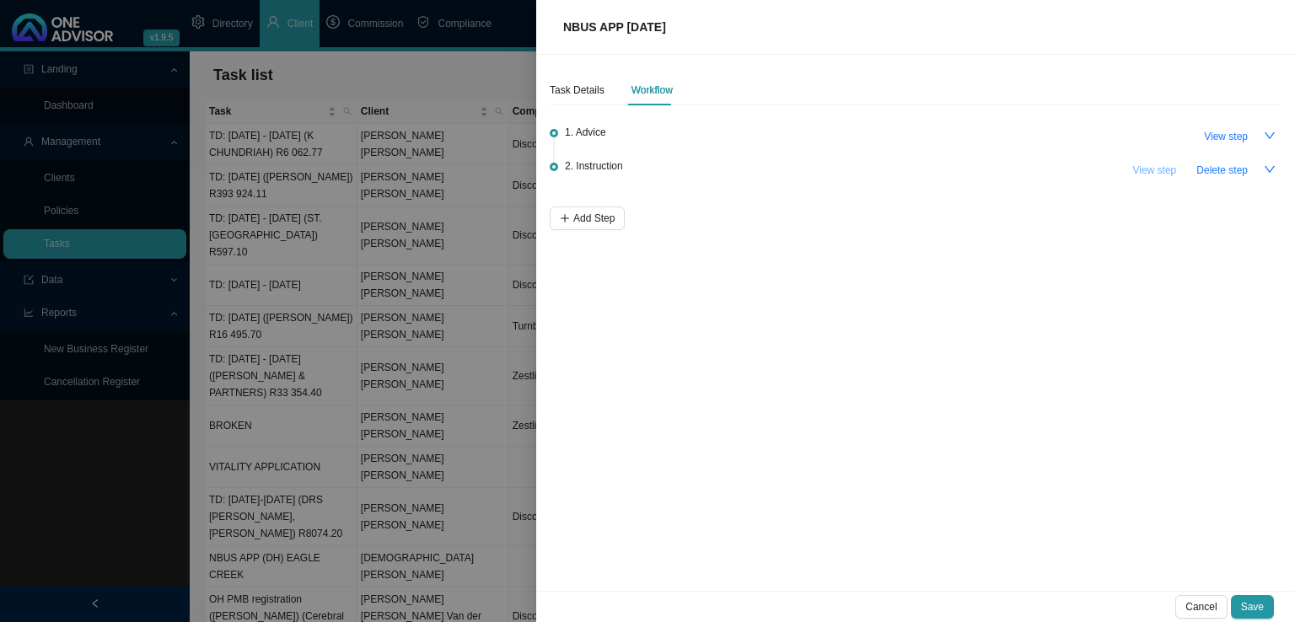
click at [1159, 169] on span "View step" at bounding box center [1154, 170] width 44 height 17
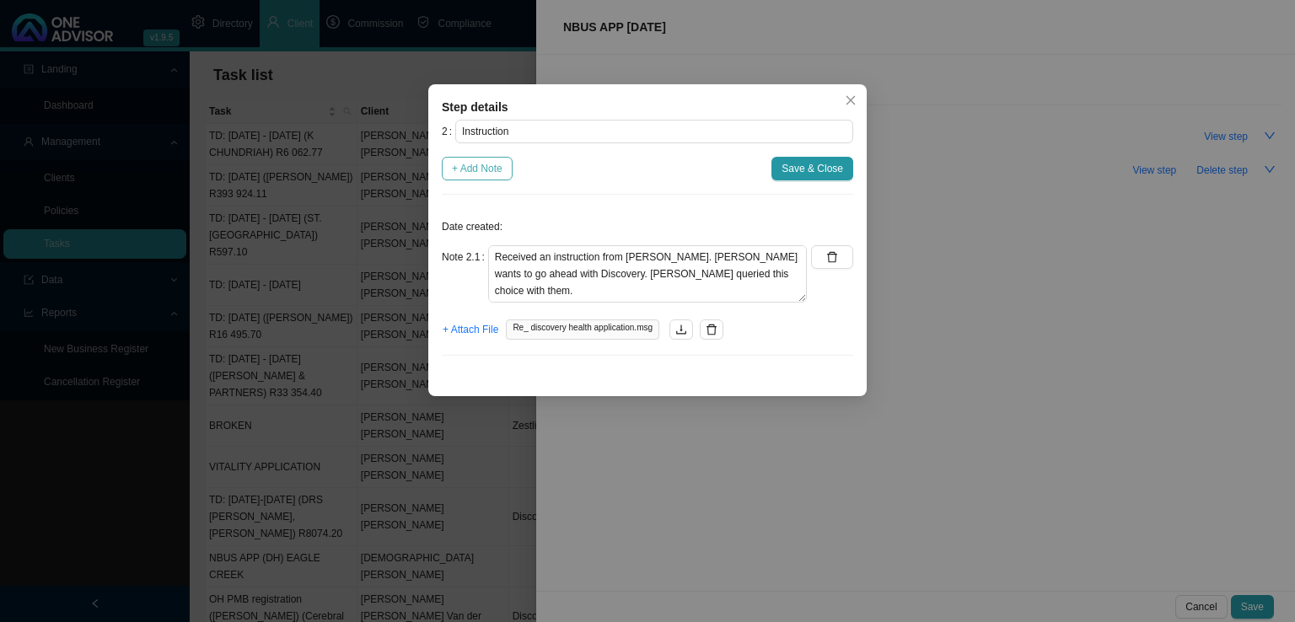
click at [501, 174] on span "+ Add Note" at bounding box center [477, 168] width 51 height 17
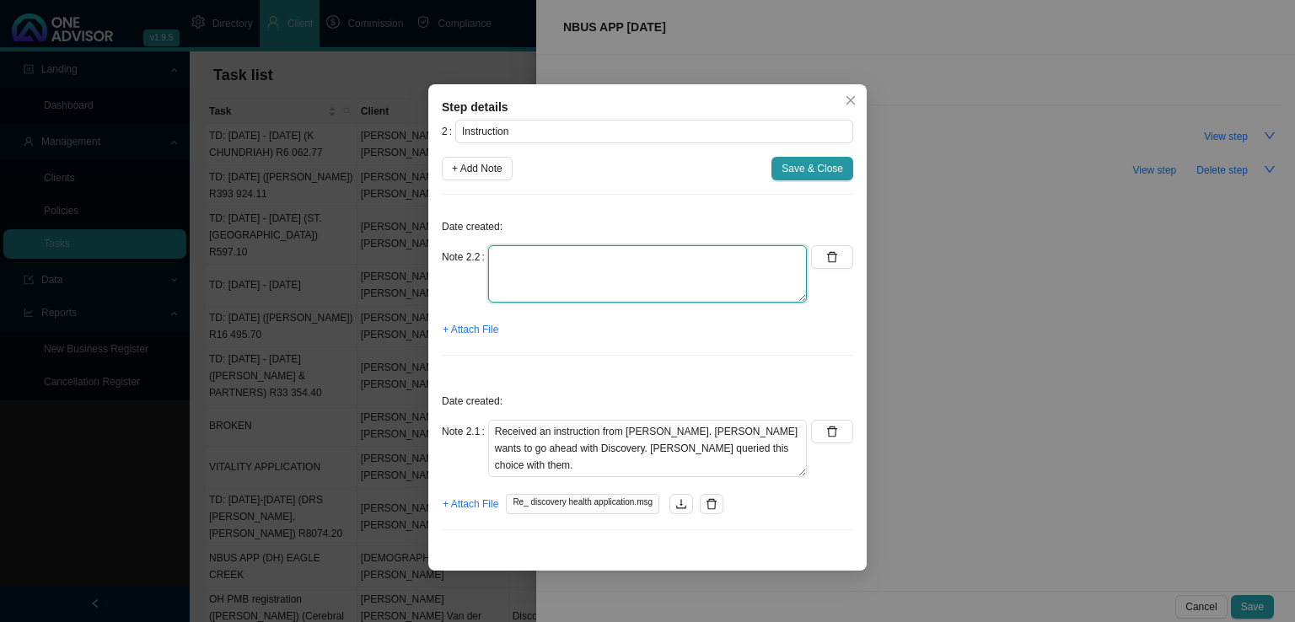
click at [594, 272] on textarea at bounding box center [647, 273] width 319 height 57
type textarea "Received response, they have confirmed that she does have cover whilst on land."
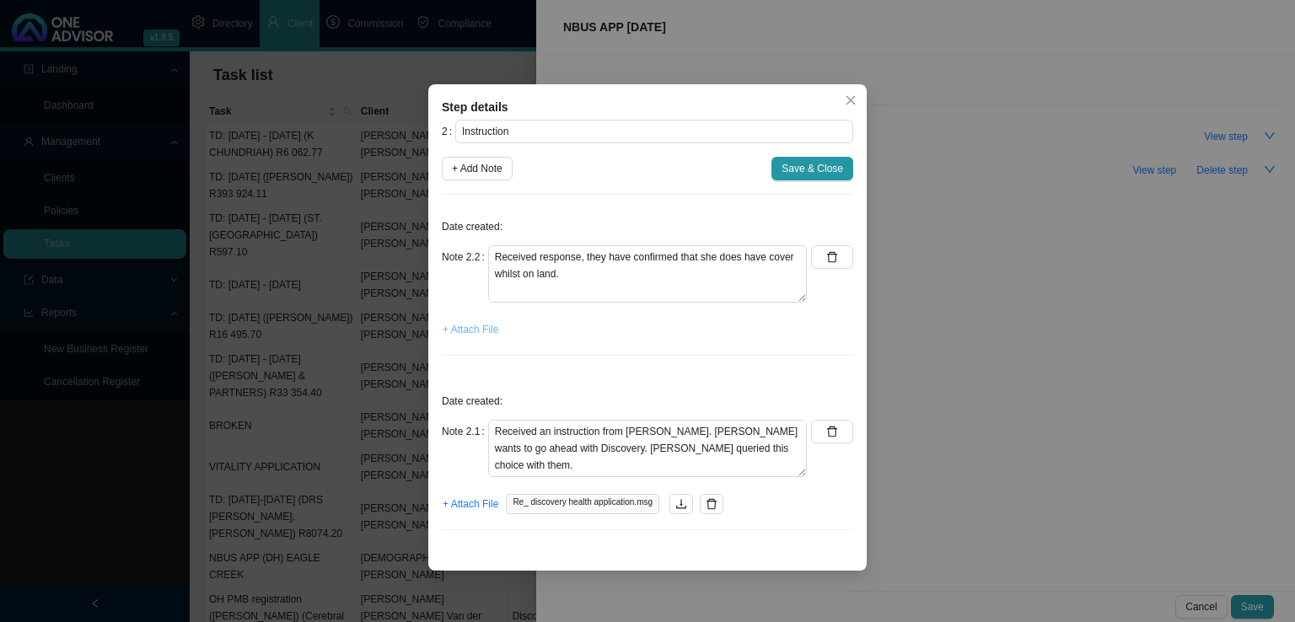
click at [485, 325] on span "+ Attach File" at bounding box center [471, 329] width 56 height 17
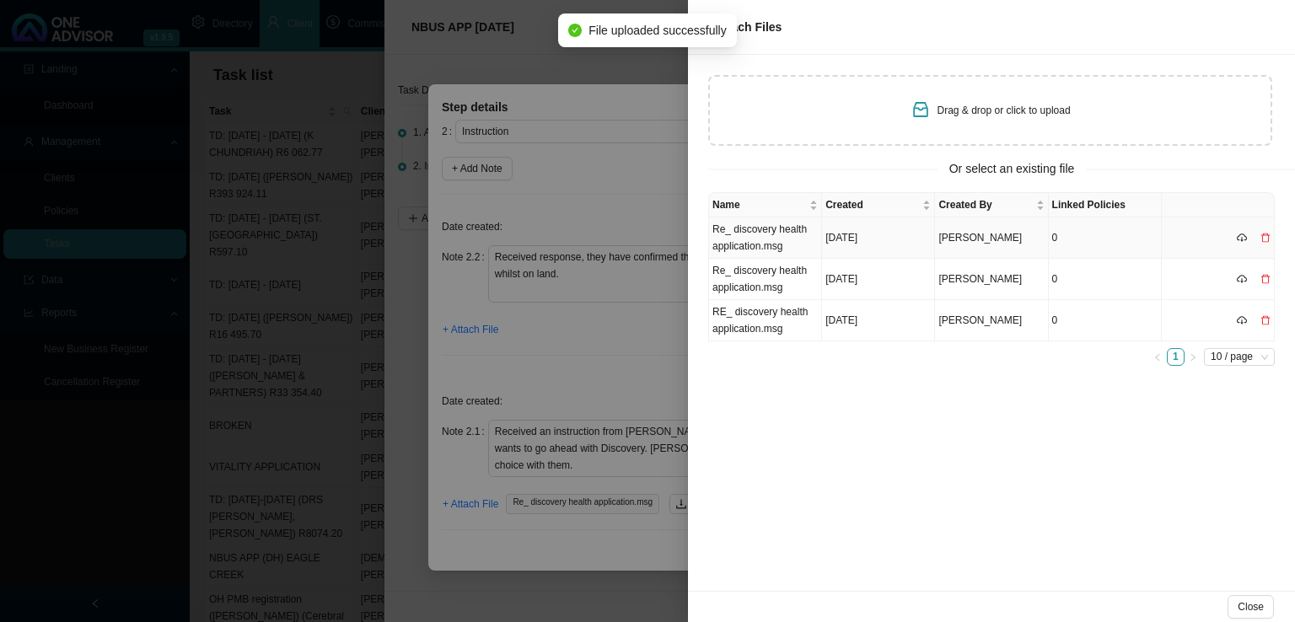
click at [752, 230] on td "Re_ discovery health application.msg" at bounding box center [765, 238] width 113 height 41
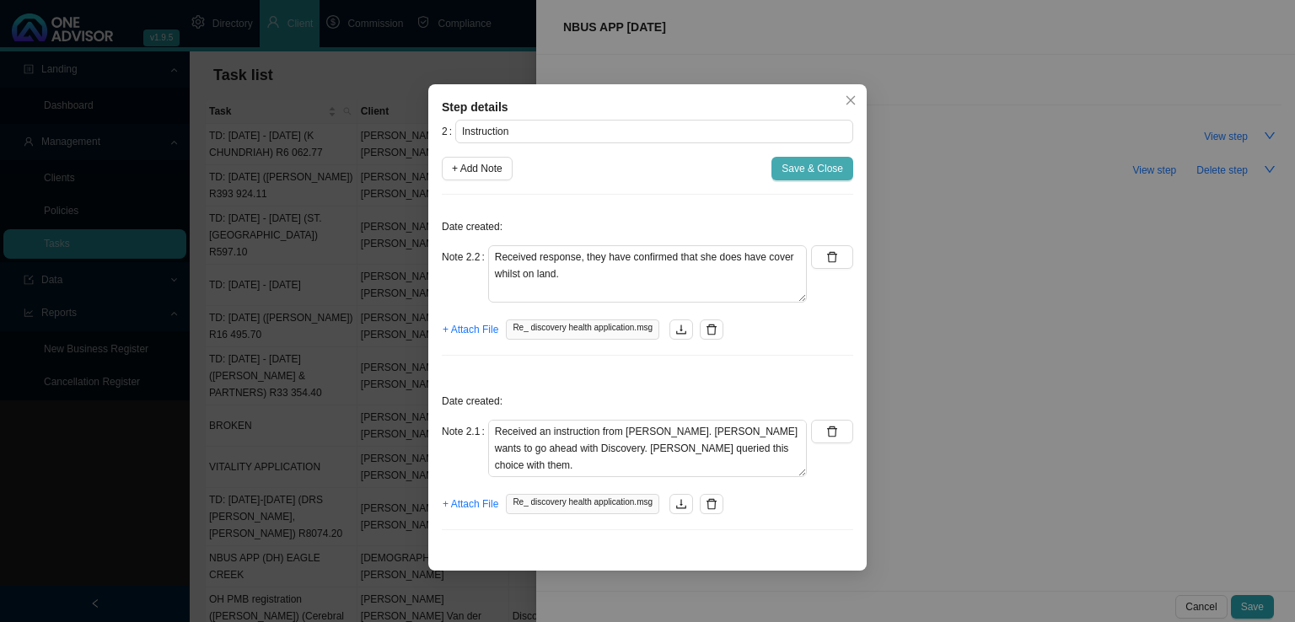
click at [817, 169] on span "Save & Close" at bounding box center [813, 168] width 62 height 17
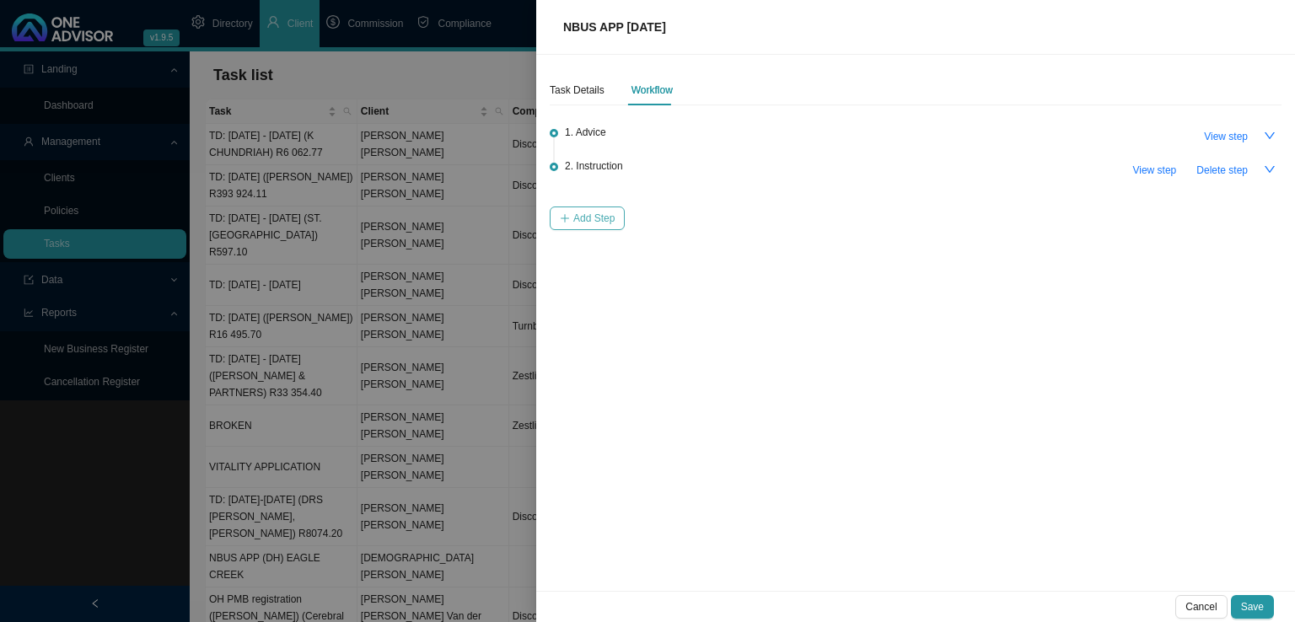
click at [583, 217] on span "Add Step" at bounding box center [593, 218] width 41 height 17
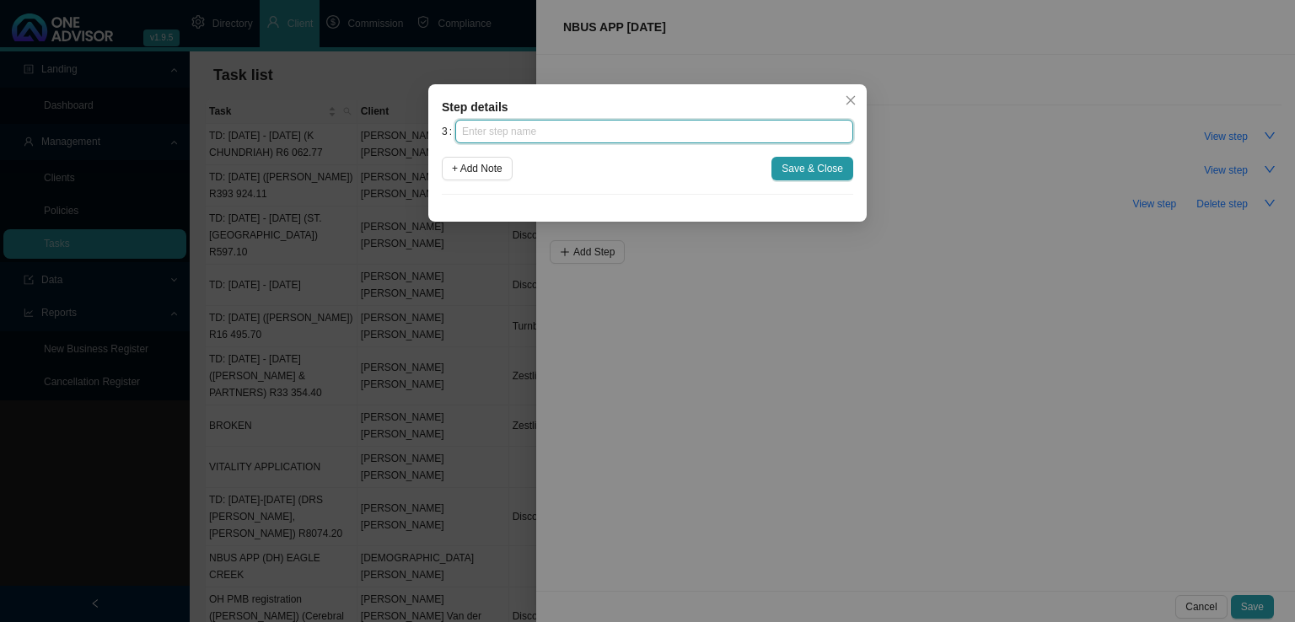
click at [537, 132] on input "text" at bounding box center [654, 132] width 398 height 24
type input "Paperwork"
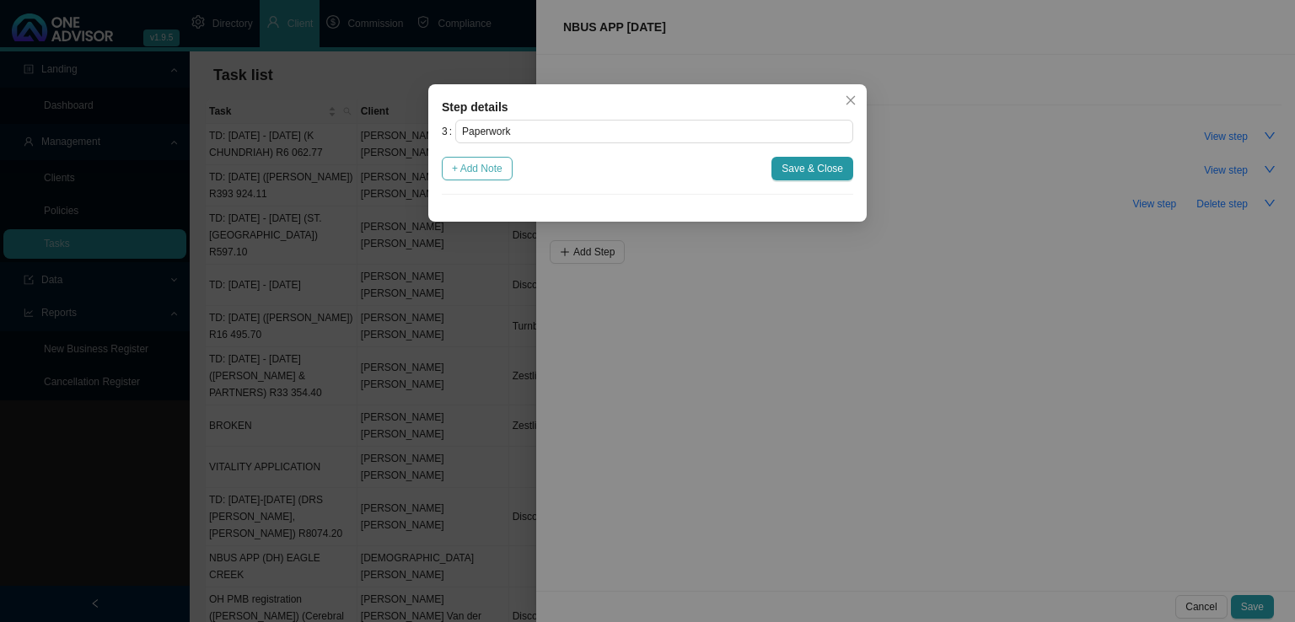
click at [492, 173] on span "+ Add Note" at bounding box center [477, 168] width 51 height 17
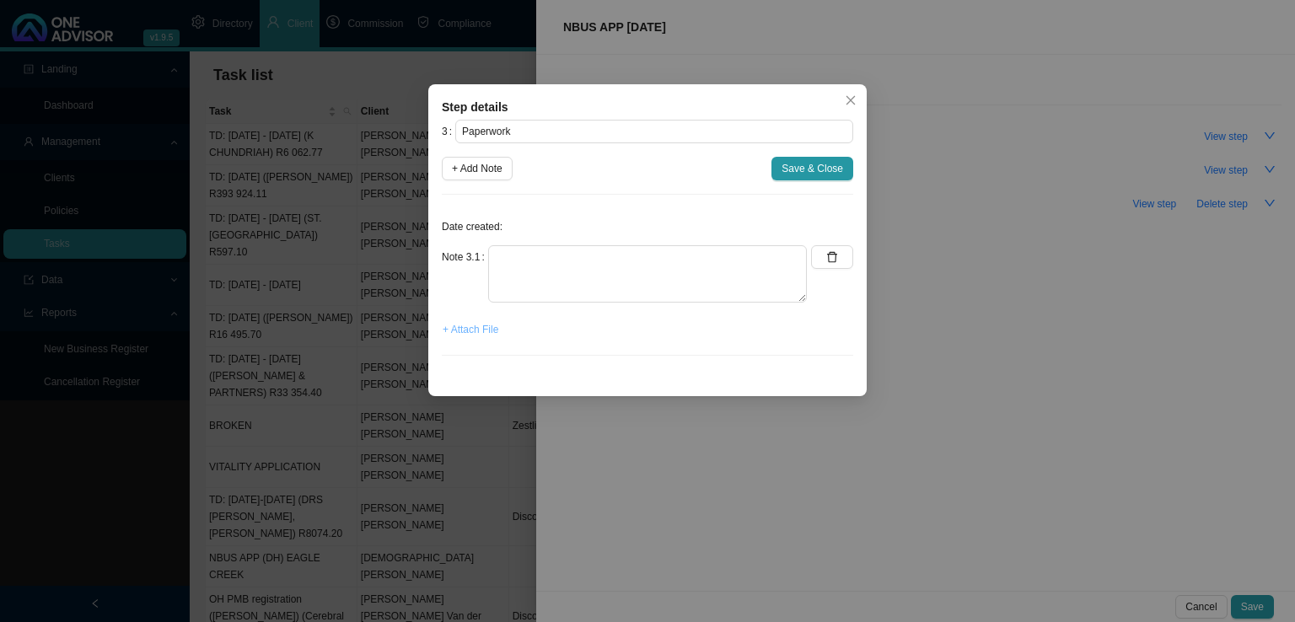
click at [468, 335] on span "+ Attach File" at bounding box center [471, 329] width 56 height 17
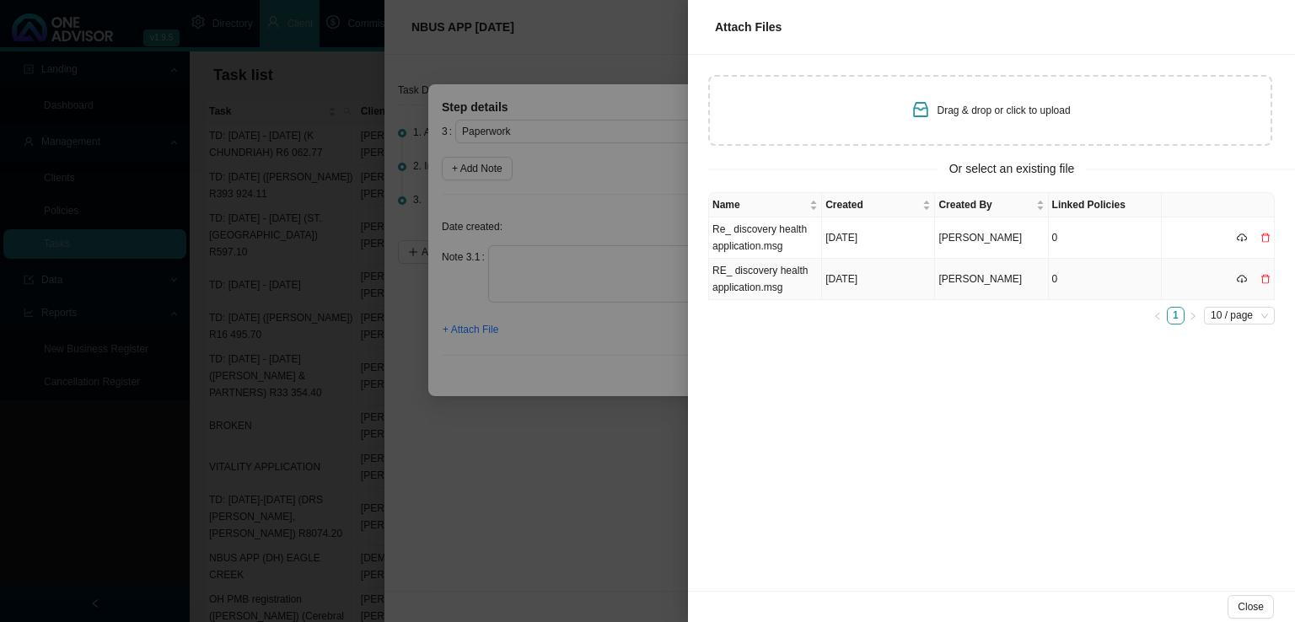
click at [772, 280] on td "RE_ discovery health application.msg" at bounding box center [765, 279] width 113 height 41
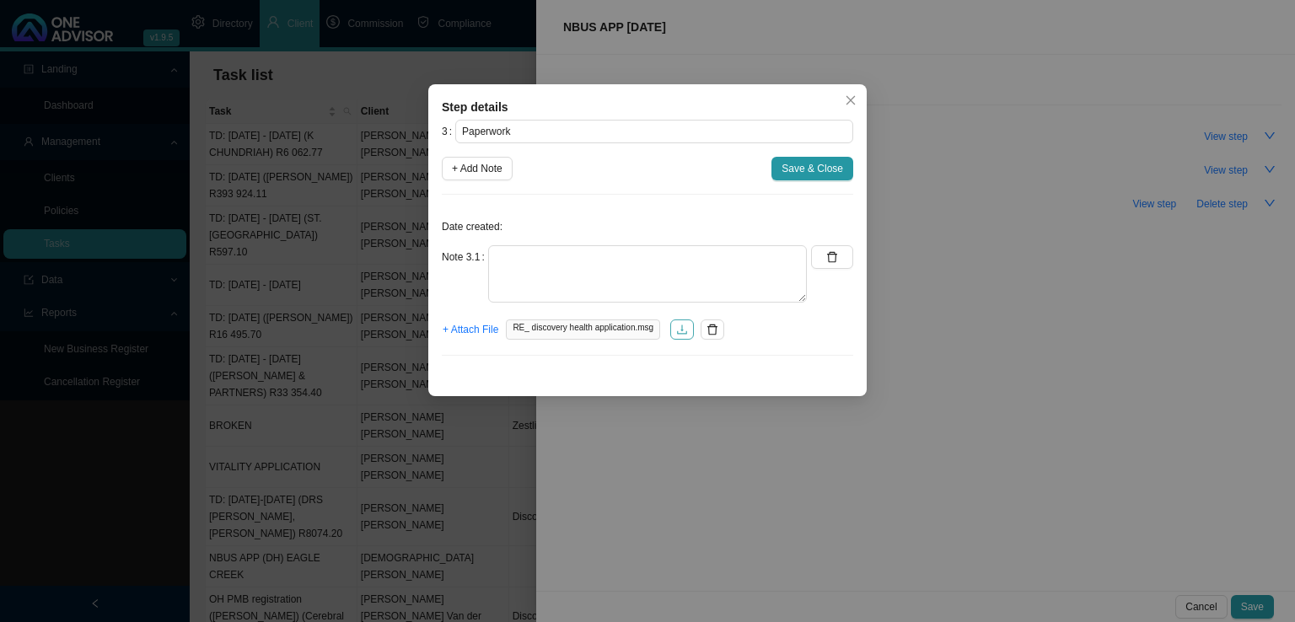
click at [679, 332] on icon "download" at bounding box center [682, 330] width 12 height 12
click at [670, 325] on button "button" at bounding box center [682, 330] width 24 height 20
click at [712, 331] on icon "delete" at bounding box center [712, 330] width 10 height 11
click at [471, 331] on span "+ Attach File" at bounding box center [471, 329] width 56 height 17
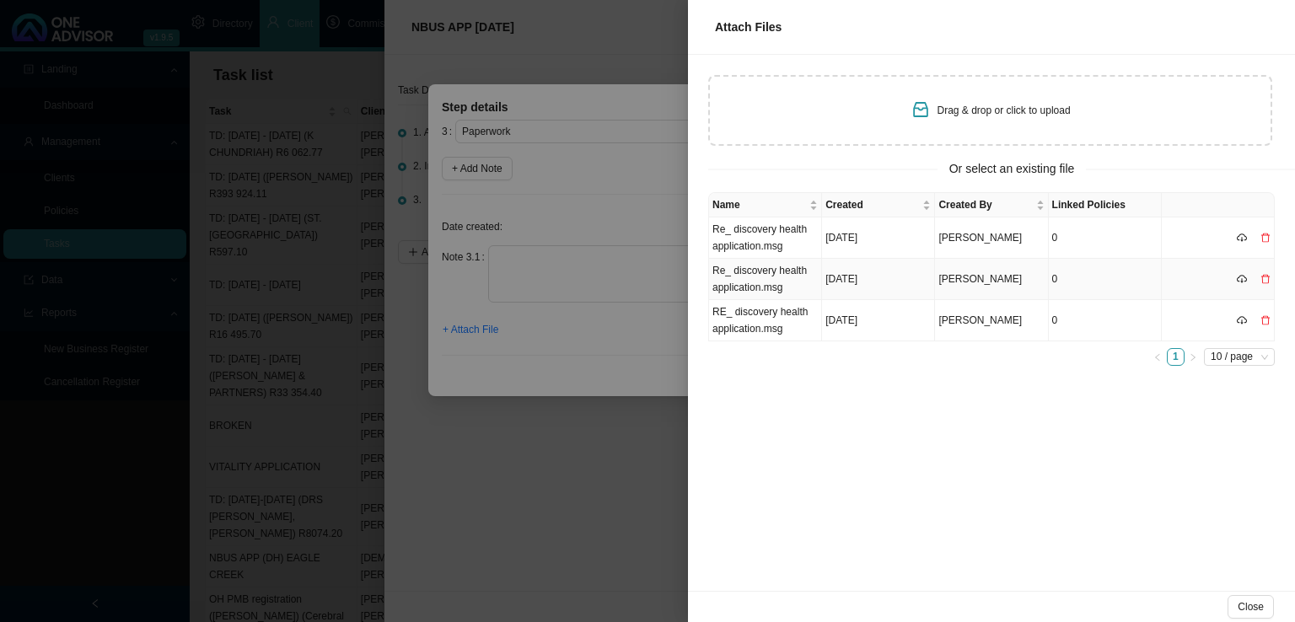
click at [766, 286] on td "Re_ discovery health application.msg" at bounding box center [765, 279] width 113 height 41
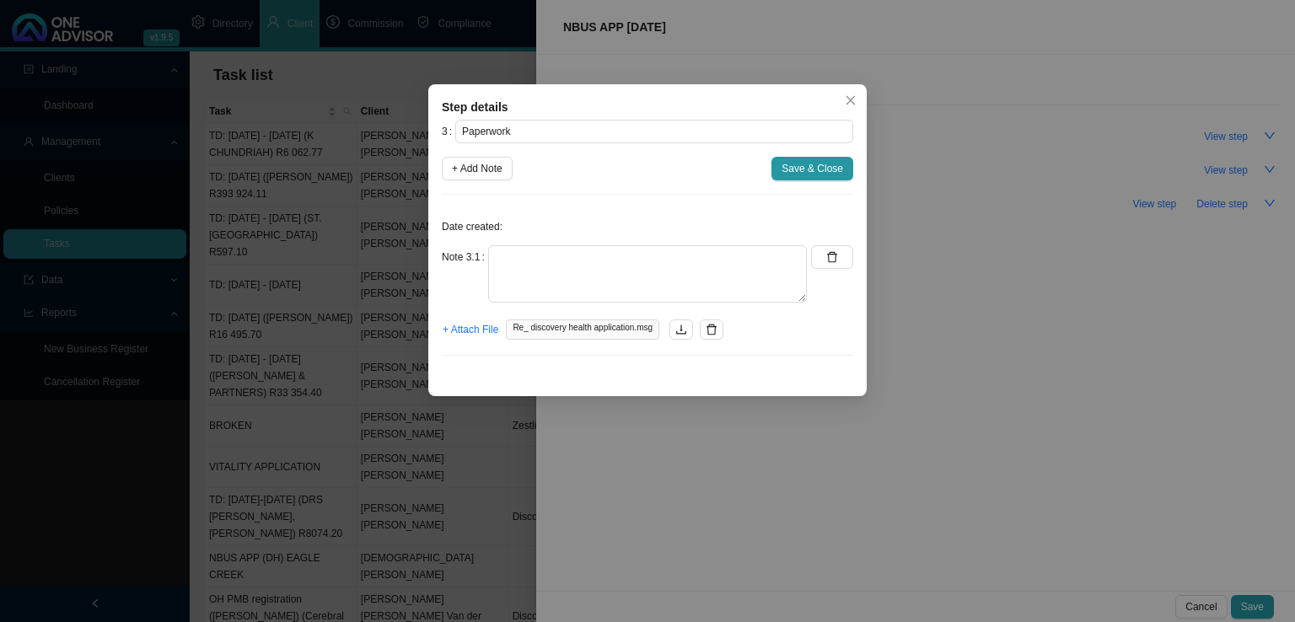
click at [706, 325] on icon "delete" at bounding box center [712, 330] width 12 height 12
click at [452, 328] on span "+ Attach File" at bounding box center [471, 329] width 56 height 17
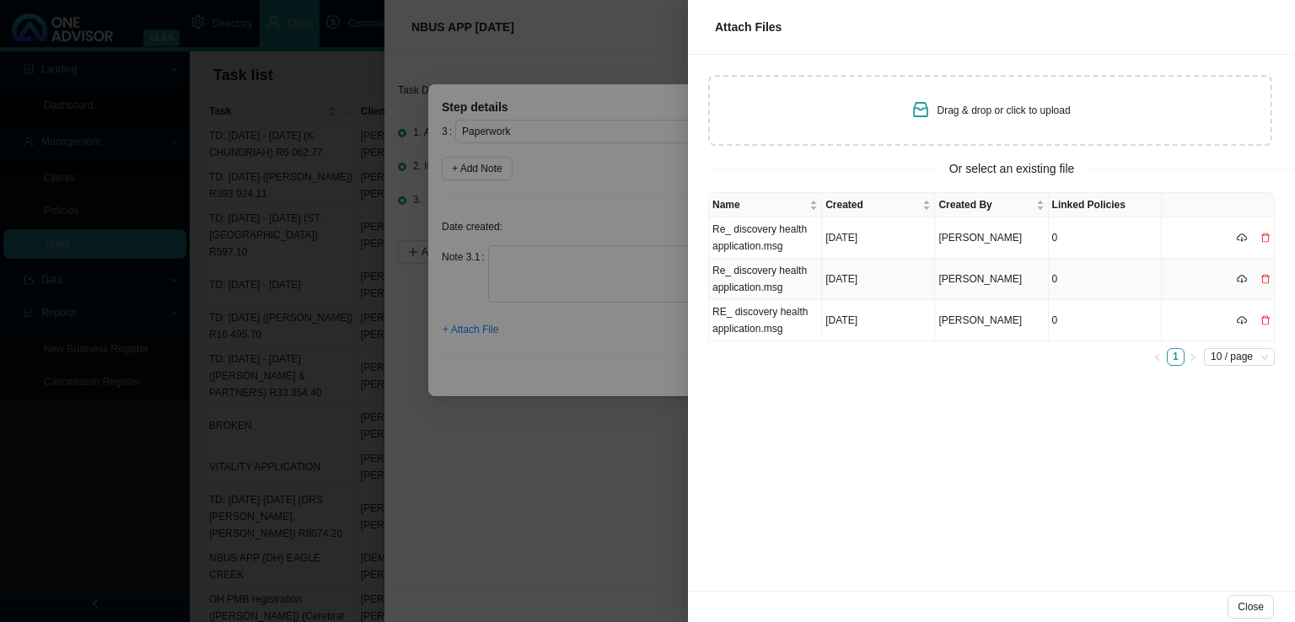
click at [773, 281] on td "Re_ discovery health application.msg" at bounding box center [765, 279] width 113 height 41
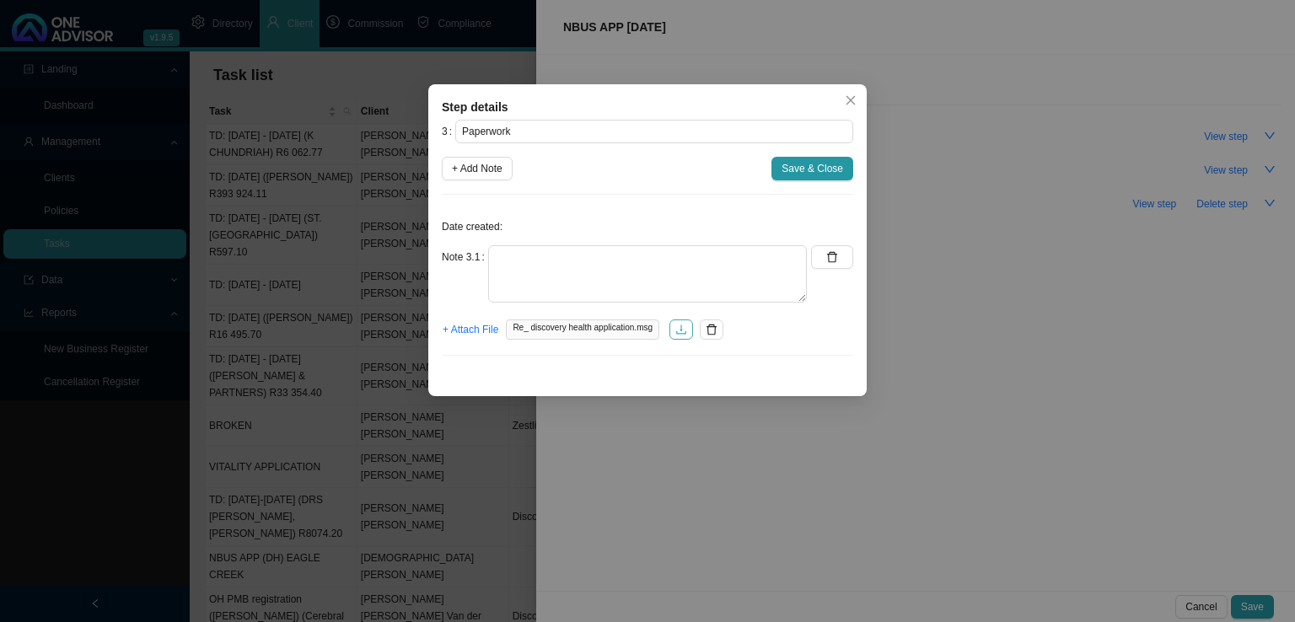
click at [676, 330] on icon "download" at bounding box center [681, 330] width 12 height 12
click at [670, 328] on button "button" at bounding box center [682, 330] width 24 height 20
click at [576, 325] on span "Re_ discovery health application.msg" at bounding box center [582, 330] width 153 height 20
click at [679, 329] on icon "download" at bounding box center [681, 329] width 10 height 9
click at [557, 277] on textarea at bounding box center [647, 273] width 319 height 57
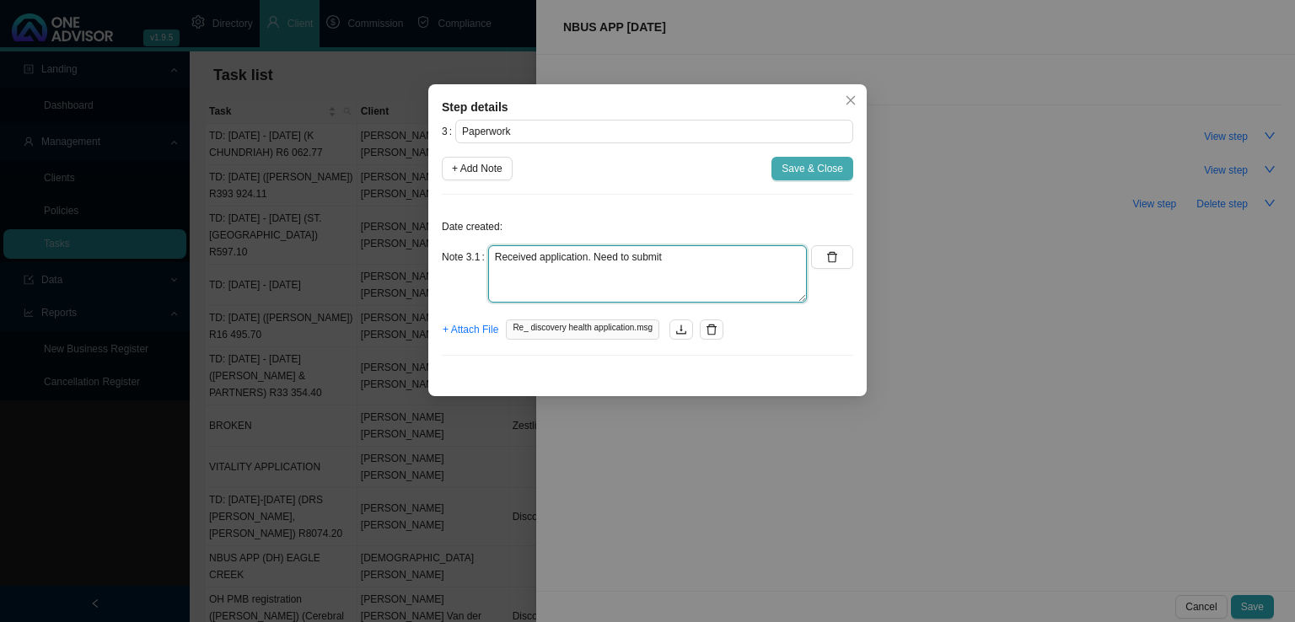
type textarea "Received application. Need to submit"
click at [821, 169] on span "Save & Close" at bounding box center [813, 168] width 62 height 17
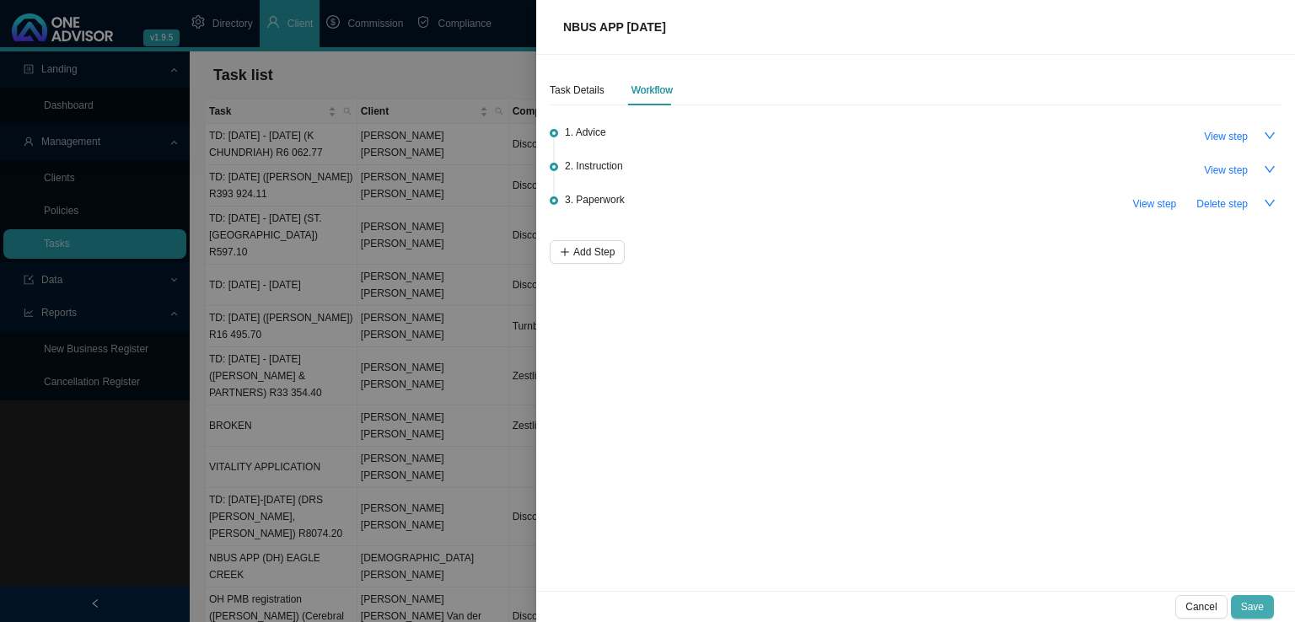
click at [1253, 604] on span "Save" at bounding box center [1252, 607] width 23 height 17
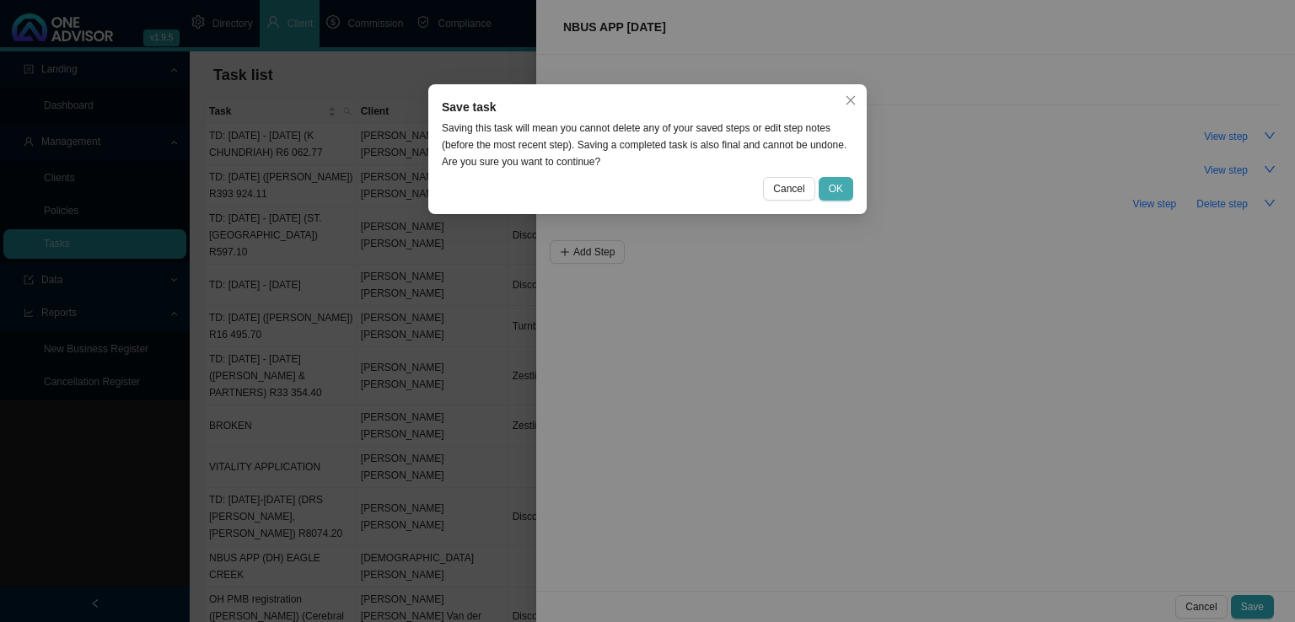
click at [839, 191] on span "OK" at bounding box center [836, 188] width 14 height 17
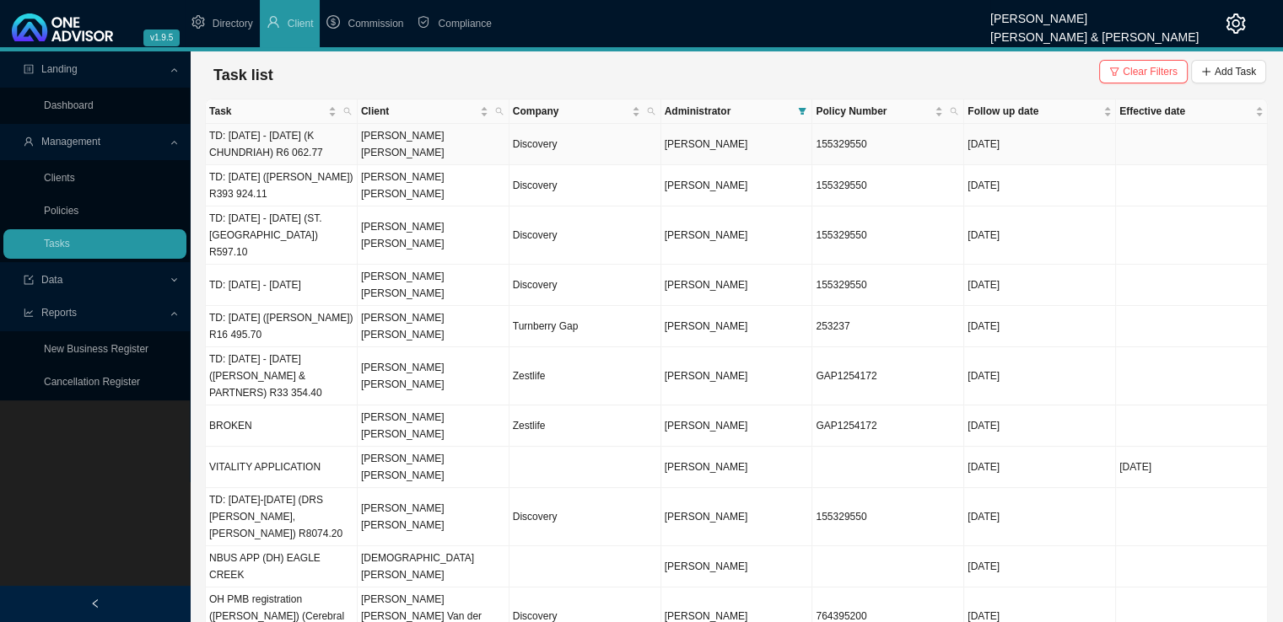
click at [355, 142] on td "TD: [DATE] - [DATE] (K CHUNDRIAH) R6 062.77" at bounding box center [282, 144] width 152 height 41
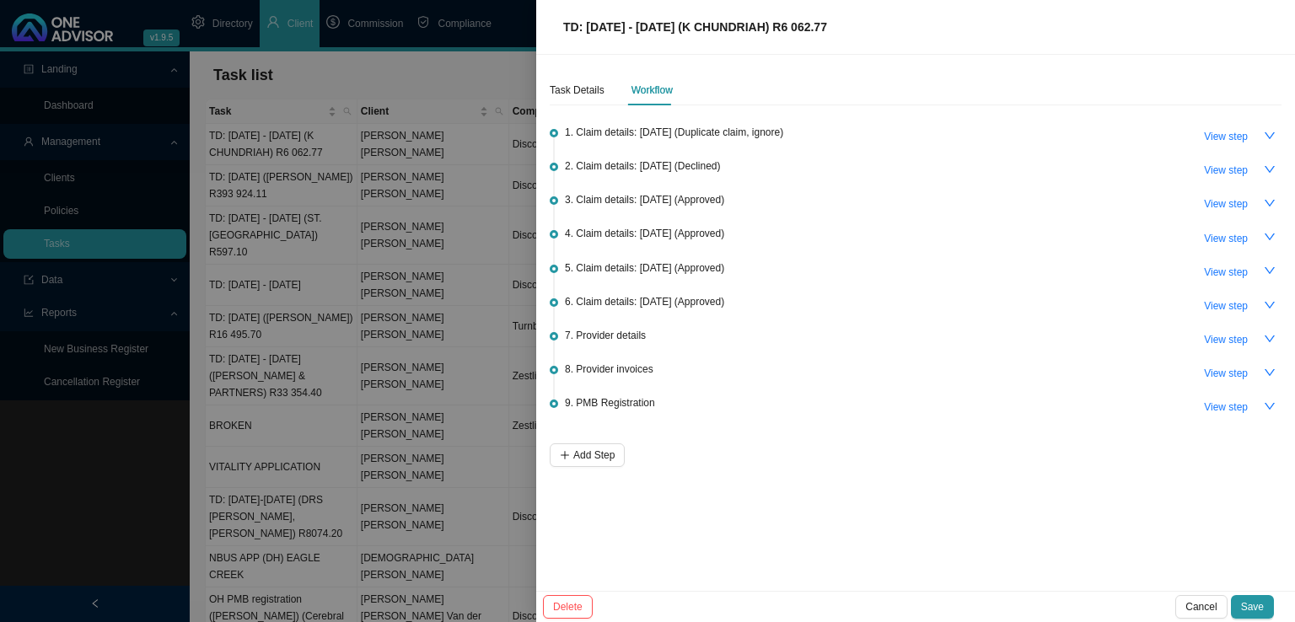
click at [458, 154] on div at bounding box center [647, 311] width 1295 height 622
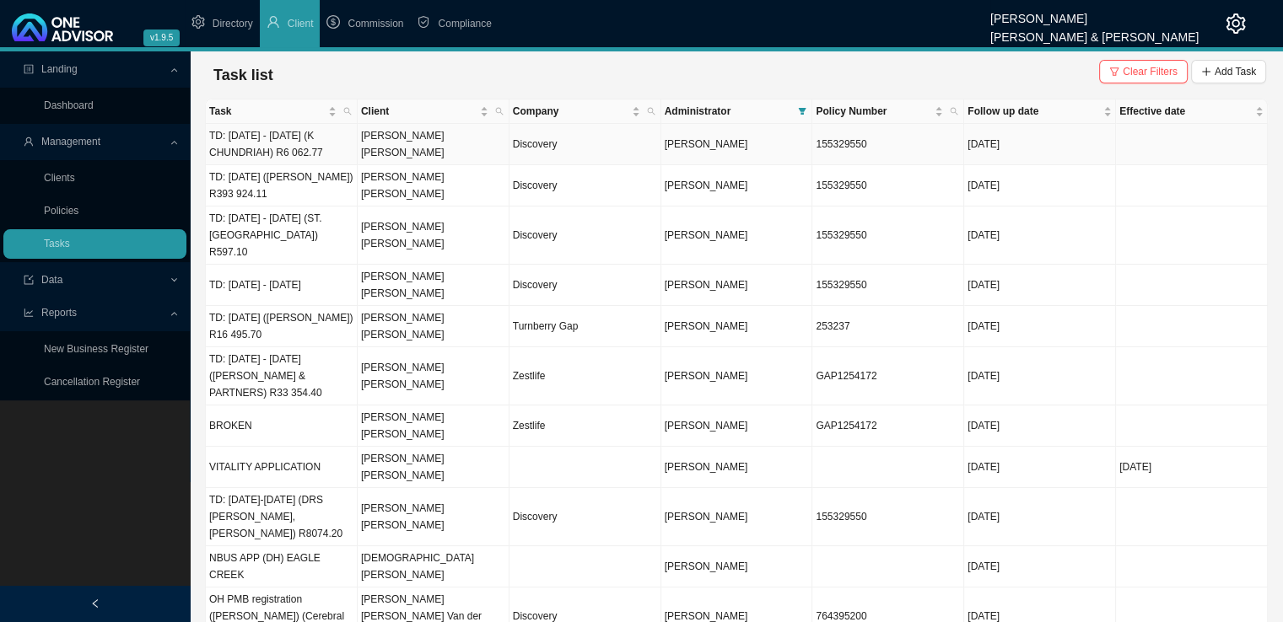
click at [458, 154] on td "[PERSON_NAME] [PERSON_NAME]" at bounding box center [434, 144] width 152 height 41
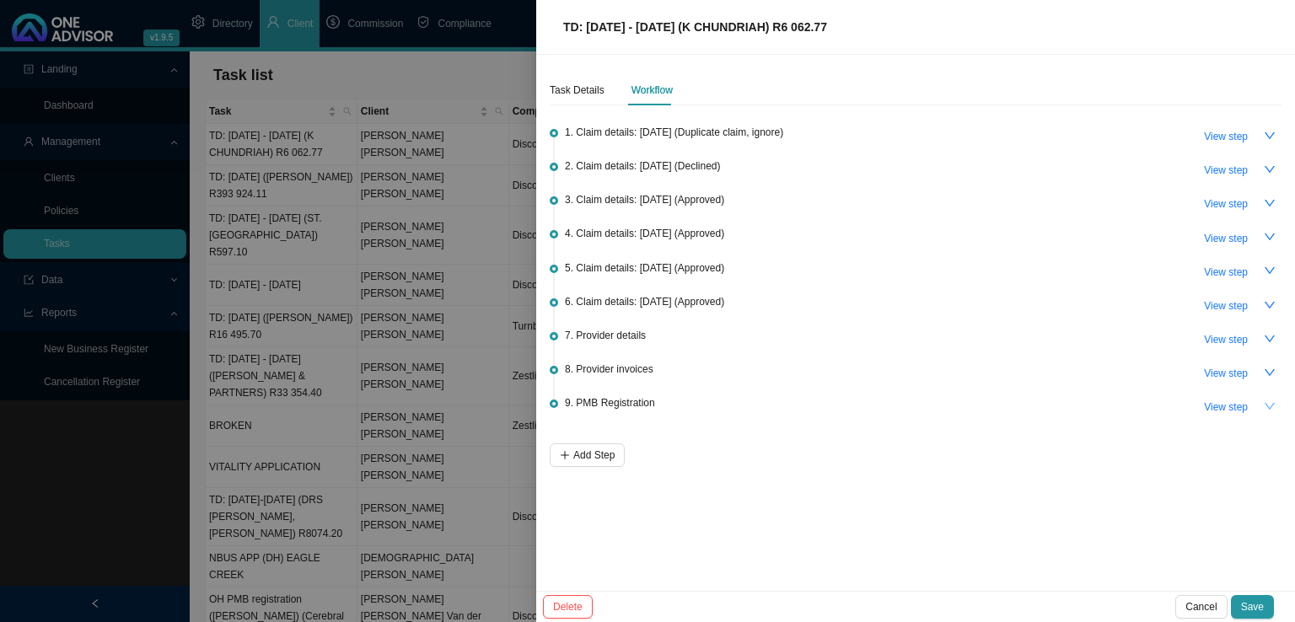
click at [1265, 401] on icon "down" at bounding box center [1270, 407] width 12 height 12
click at [1267, 401] on icon "up" at bounding box center [1270, 407] width 12 height 12
click at [1224, 402] on span "View step" at bounding box center [1226, 407] width 44 height 17
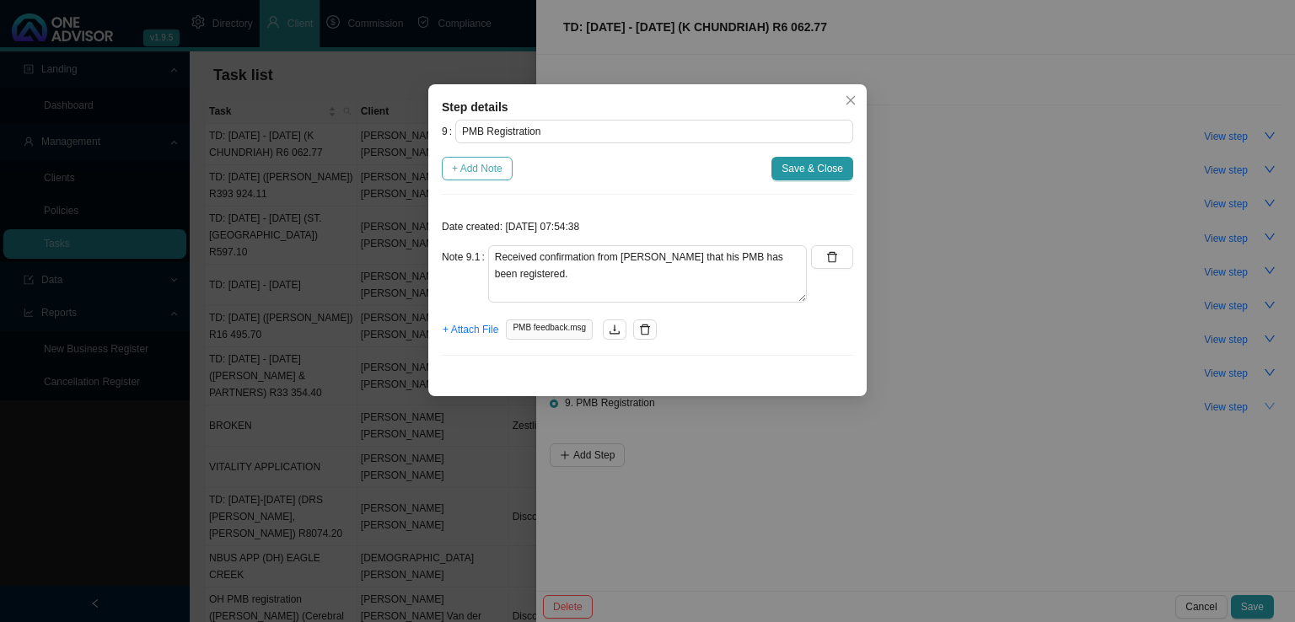
click at [476, 164] on span "+ Add Note" at bounding box center [477, 168] width 51 height 17
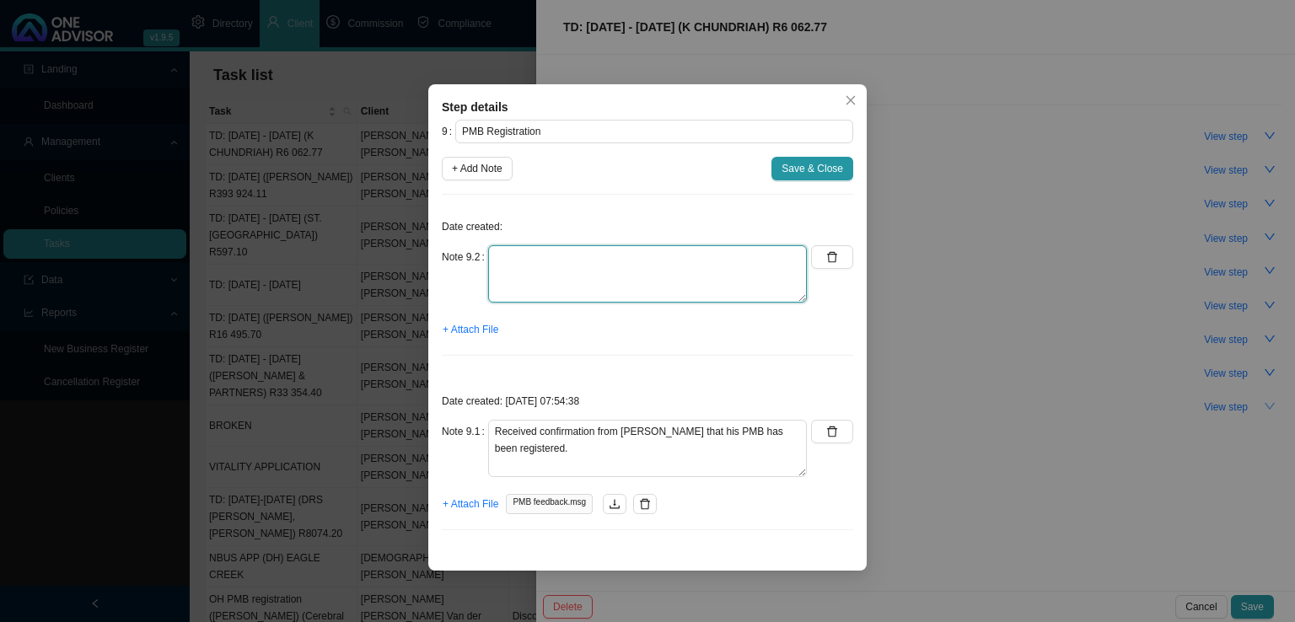
click at [536, 264] on textarea at bounding box center [647, 273] width 319 height 57
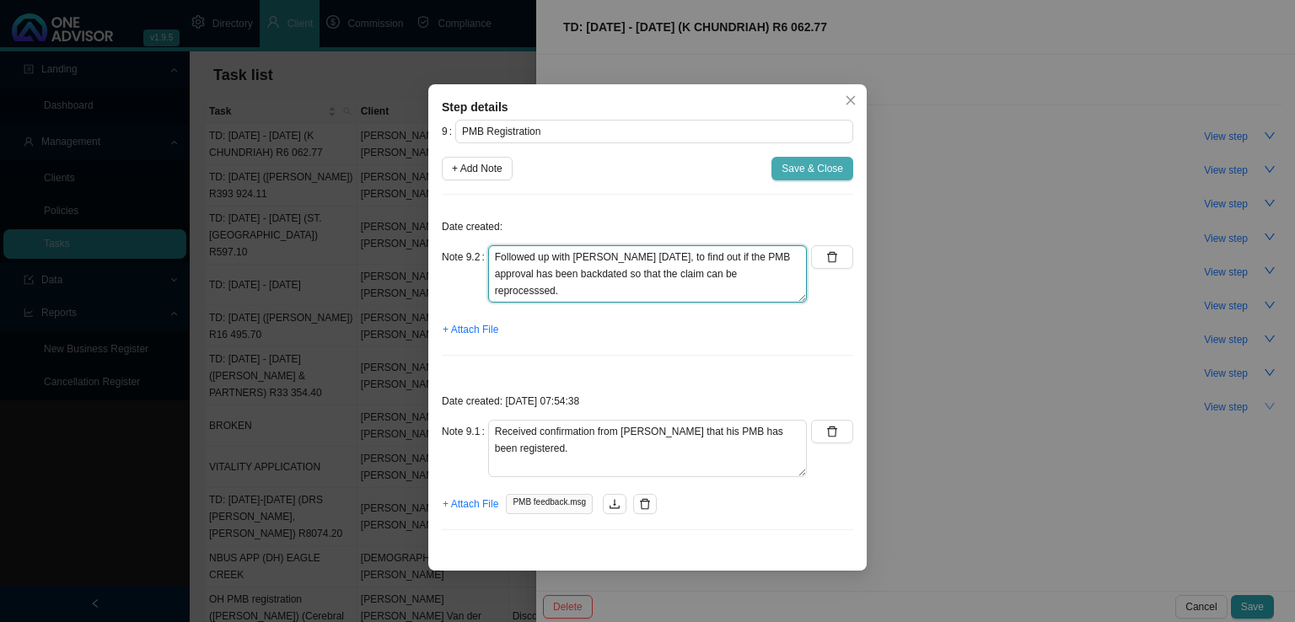
type textarea "Followed up with [PERSON_NAME] [DATE], to find out if the PMB approval has been…"
click at [810, 166] on span "Save & Close" at bounding box center [813, 168] width 62 height 17
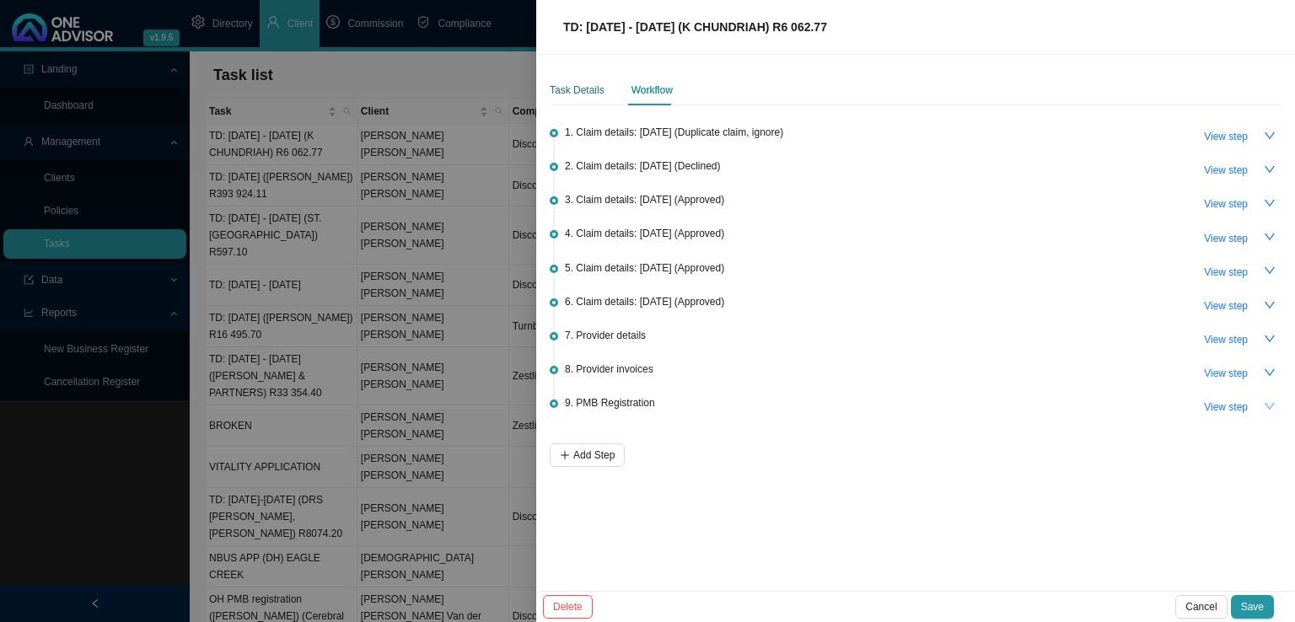
click at [557, 89] on div "Task Details" at bounding box center [577, 90] width 55 height 17
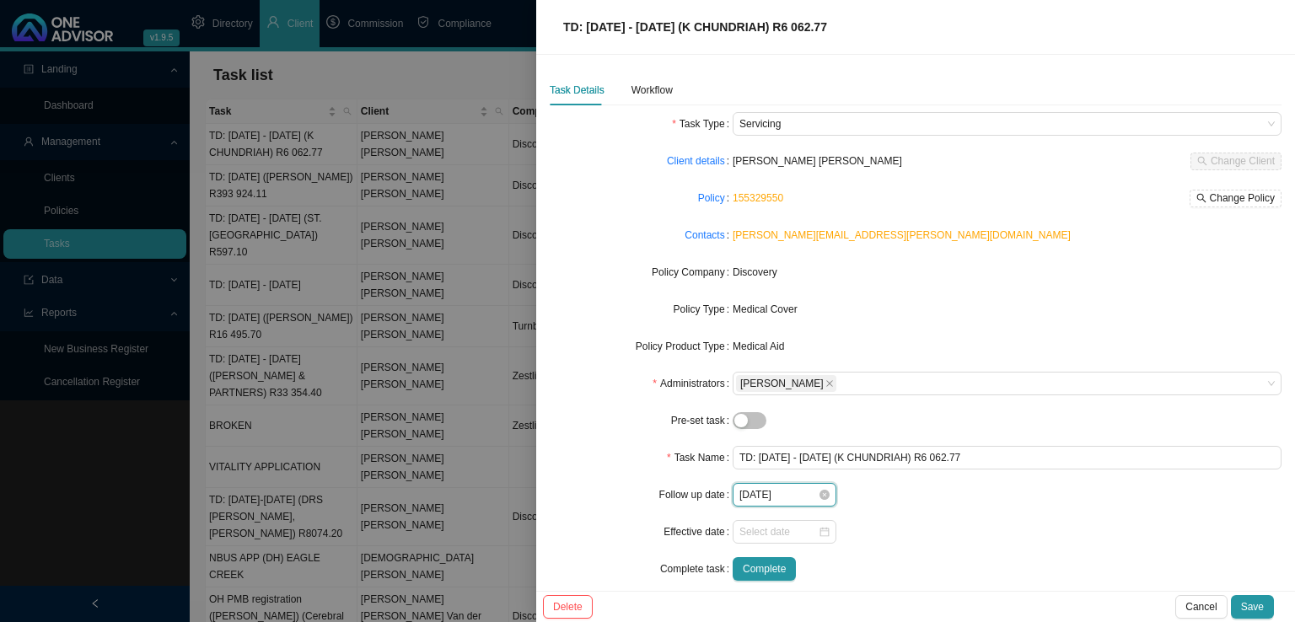
click at [793, 493] on input "[DATE]" at bounding box center [779, 495] width 78 height 17
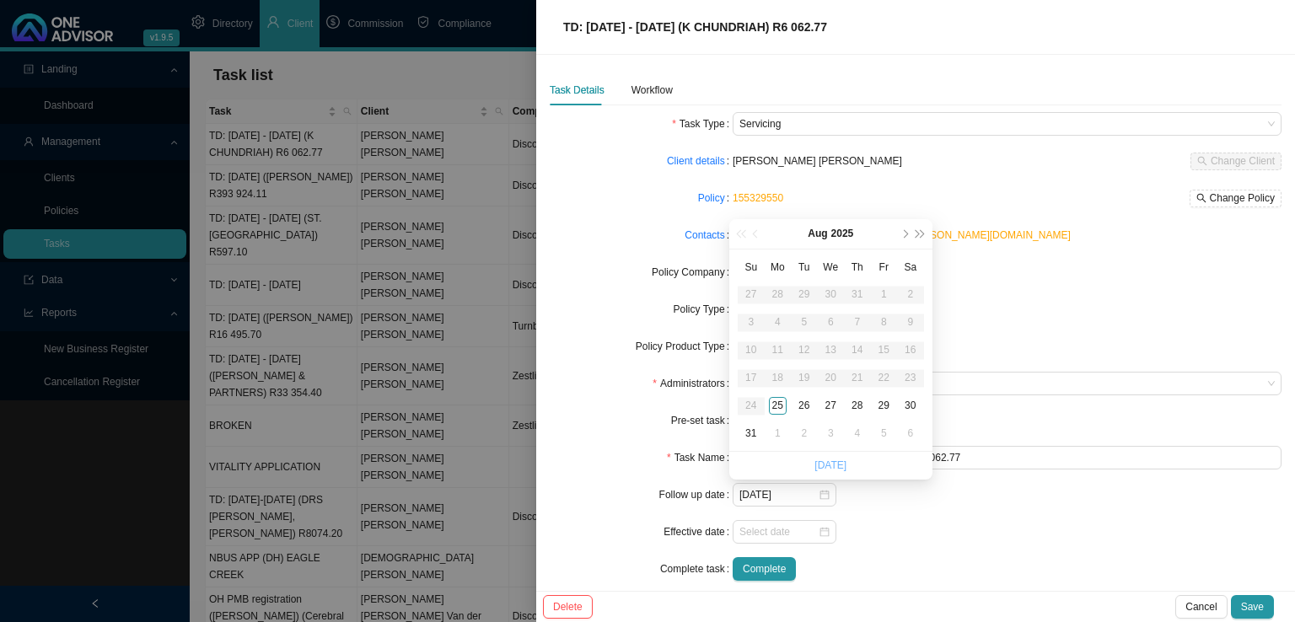
click at [834, 463] on link "[DATE]" at bounding box center [831, 466] width 32 height 12
type input "[DATE]"
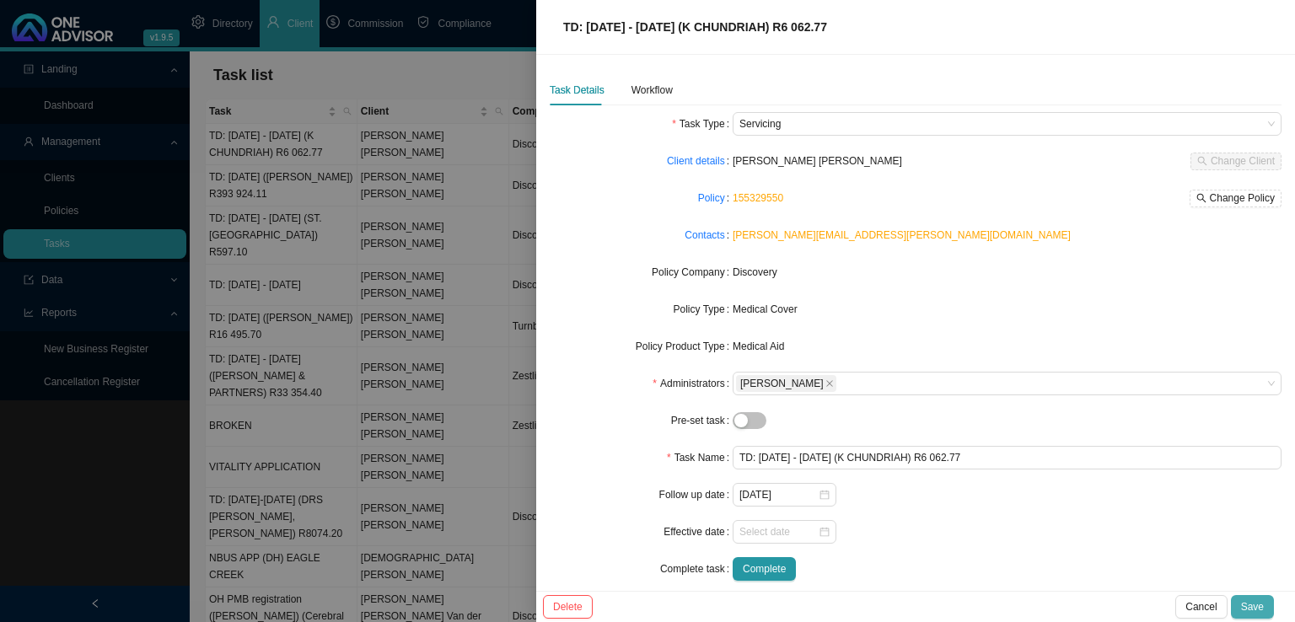
click at [1255, 609] on span "Save" at bounding box center [1252, 607] width 23 height 17
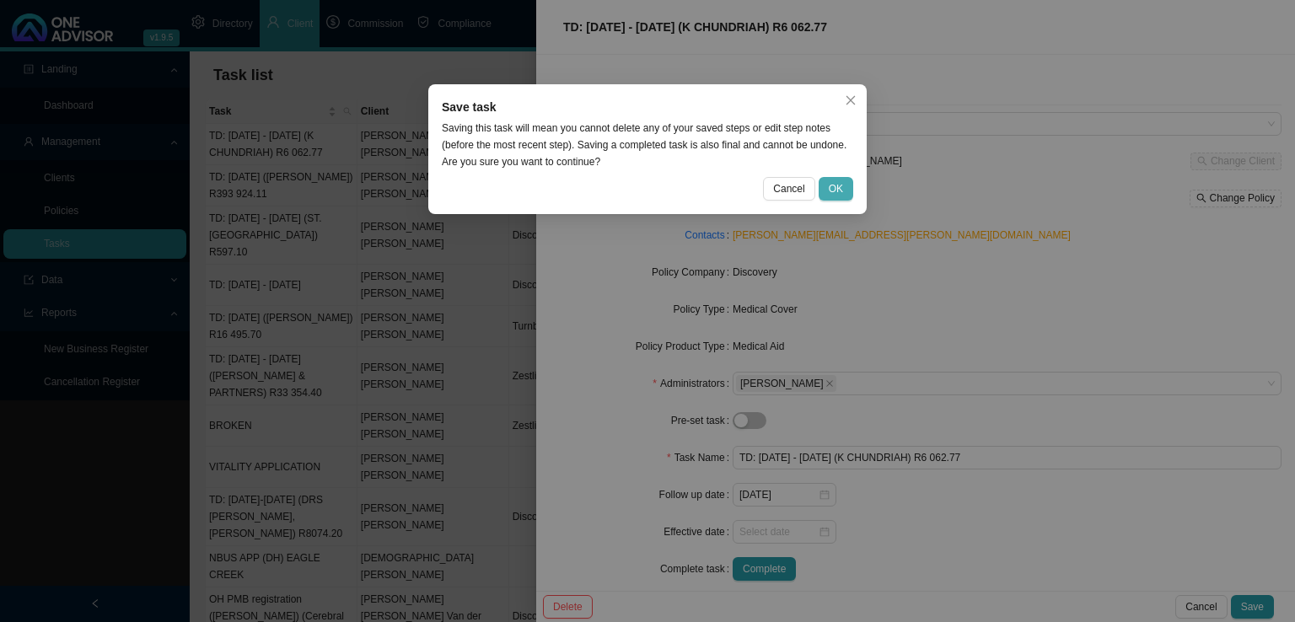
click at [853, 186] on button "OK" at bounding box center [836, 189] width 35 height 24
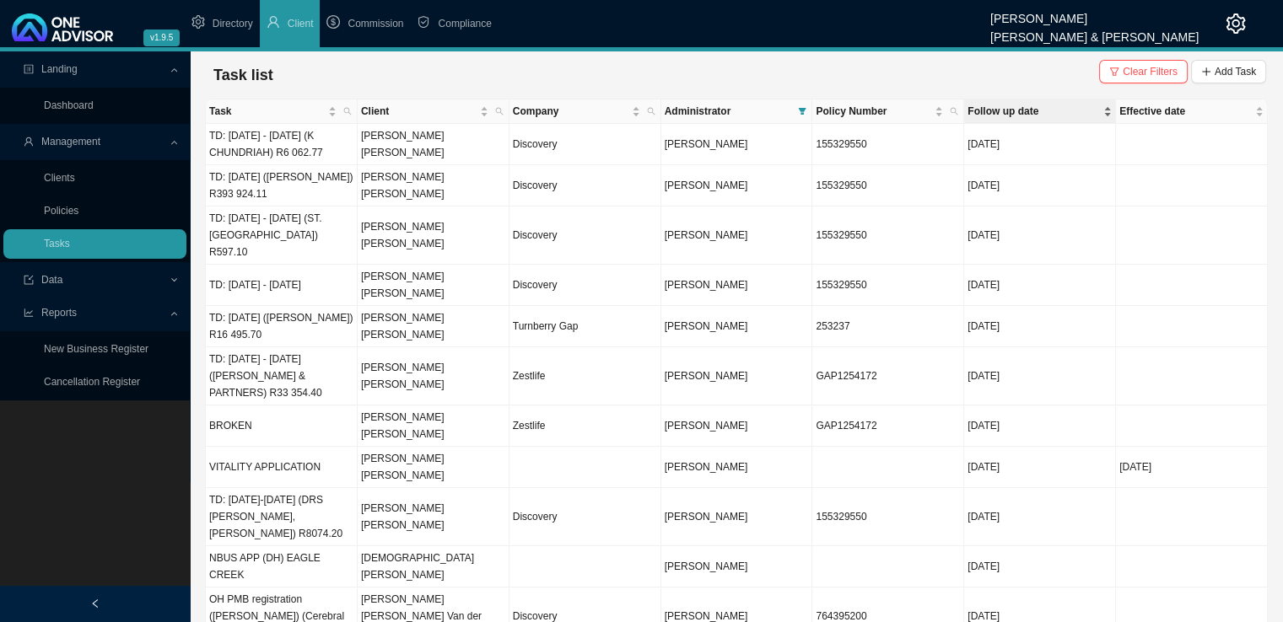
click at [1105, 112] on div "Follow up date" at bounding box center [1039, 111] width 144 height 17
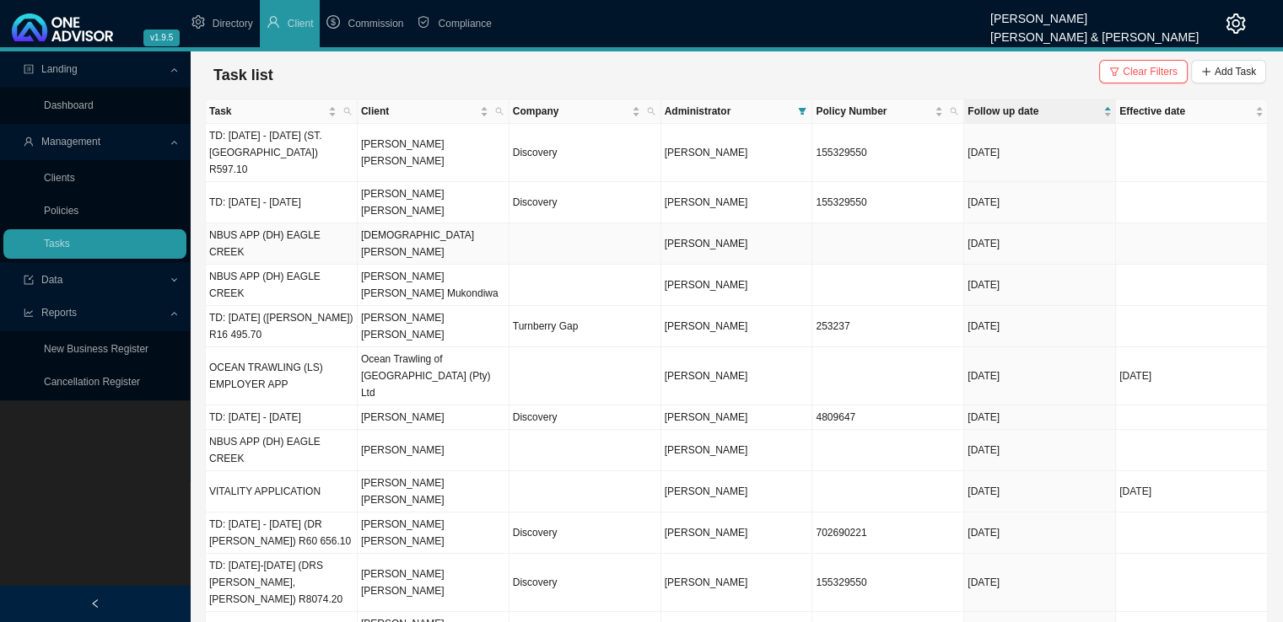
click at [432, 223] on td "[DEMOGRAPHIC_DATA][PERSON_NAME]" at bounding box center [434, 243] width 152 height 41
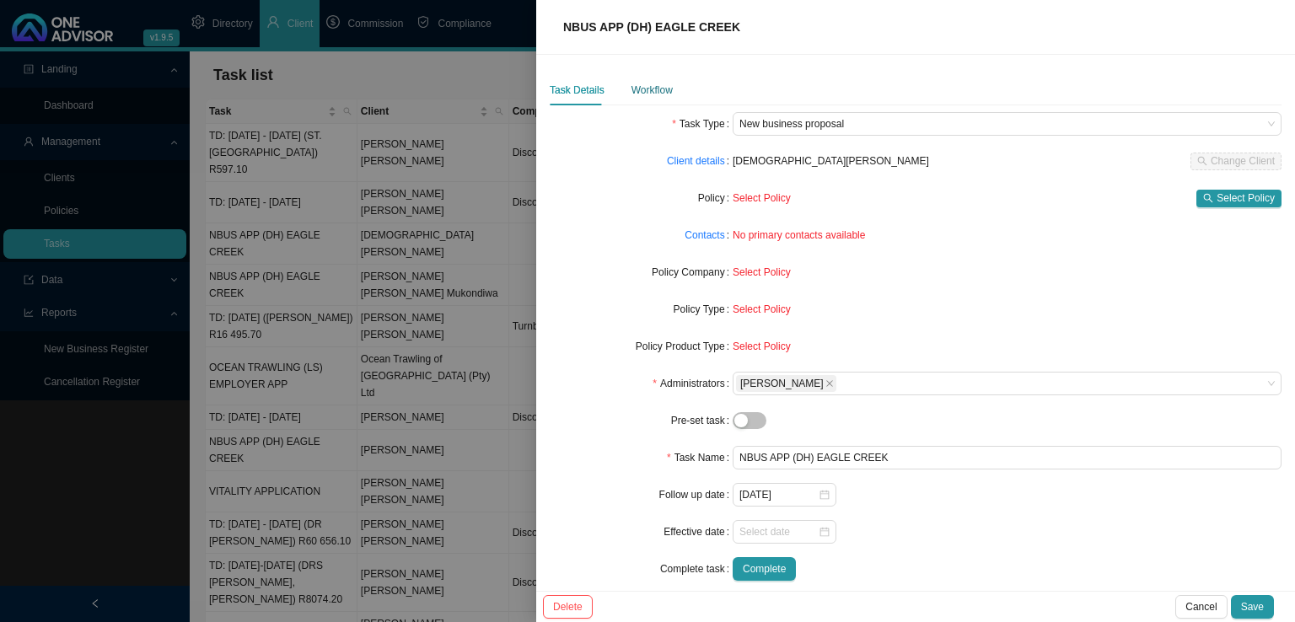
click at [652, 95] on div "Workflow" at bounding box center [652, 90] width 41 height 17
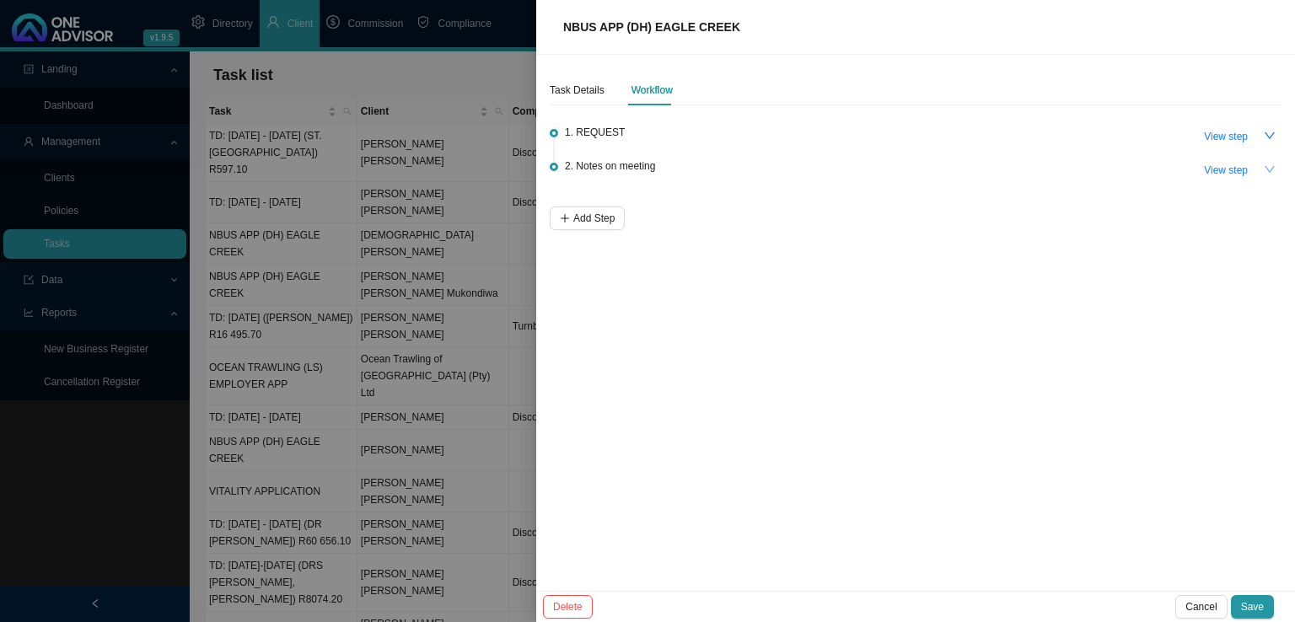
click at [1273, 167] on icon "down" at bounding box center [1270, 169] width 10 height 7
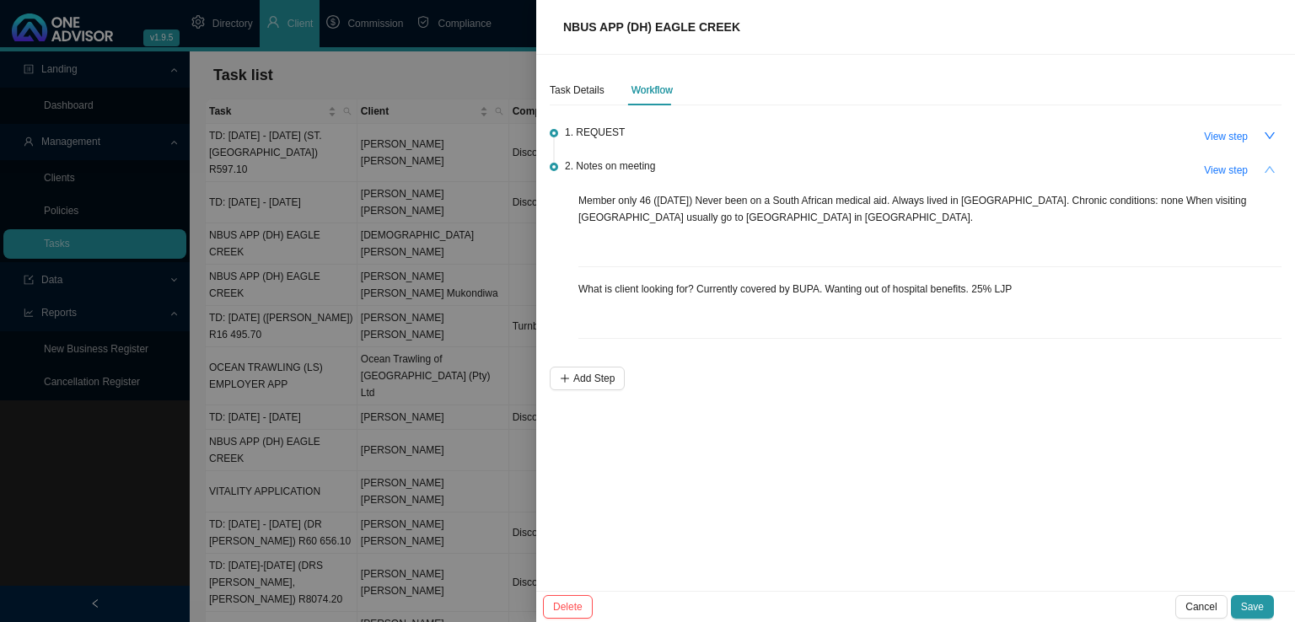
click at [385, 231] on div at bounding box center [647, 311] width 1295 height 622
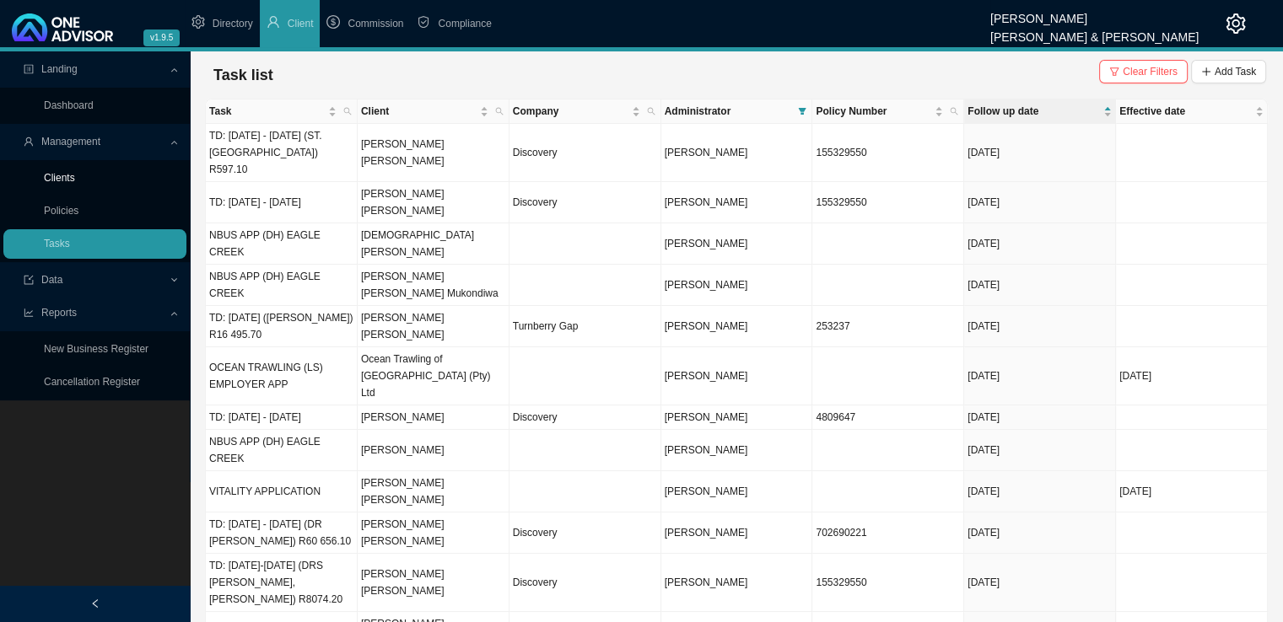
click at [53, 182] on link "Clients" at bounding box center [59, 178] width 31 height 12
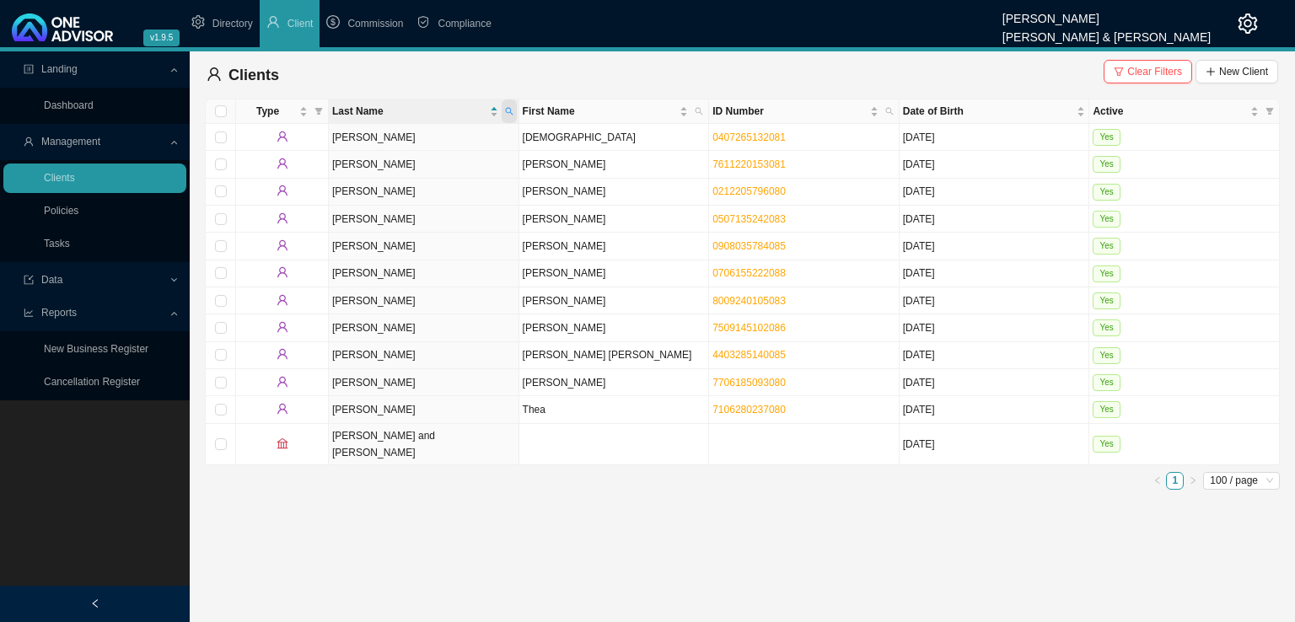
click at [508, 112] on icon "search" at bounding box center [509, 112] width 8 height 8
type input "storah"
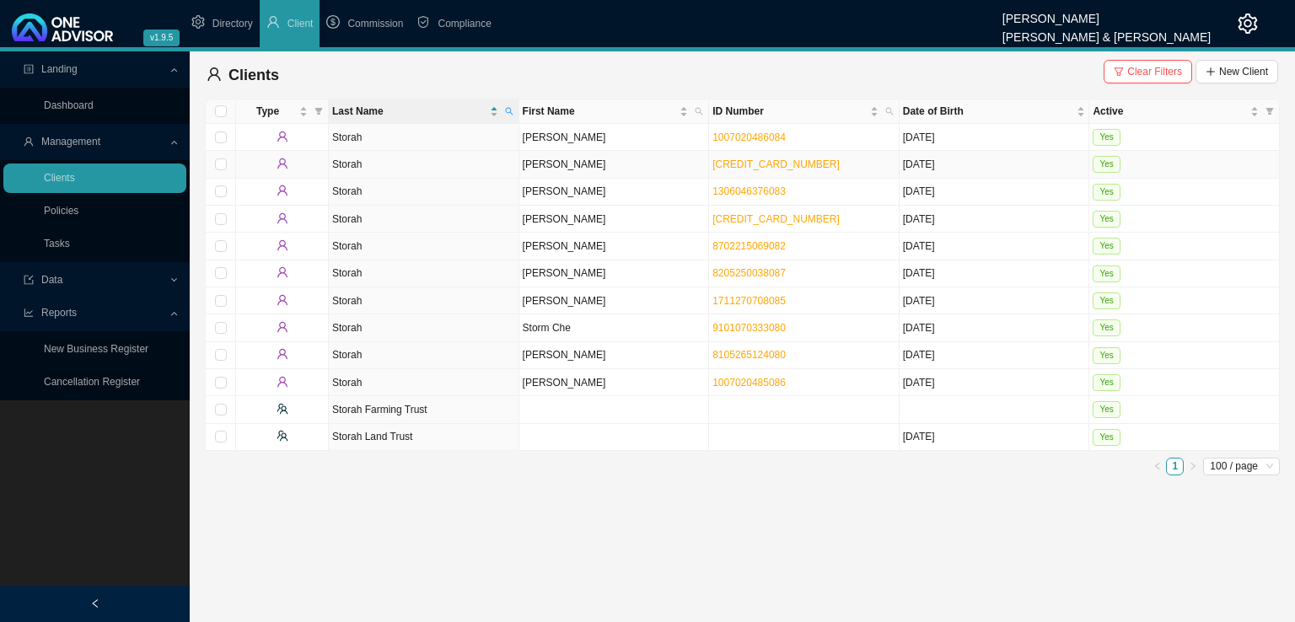
click at [400, 169] on td "Storah" at bounding box center [424, 164] width 191 height 27
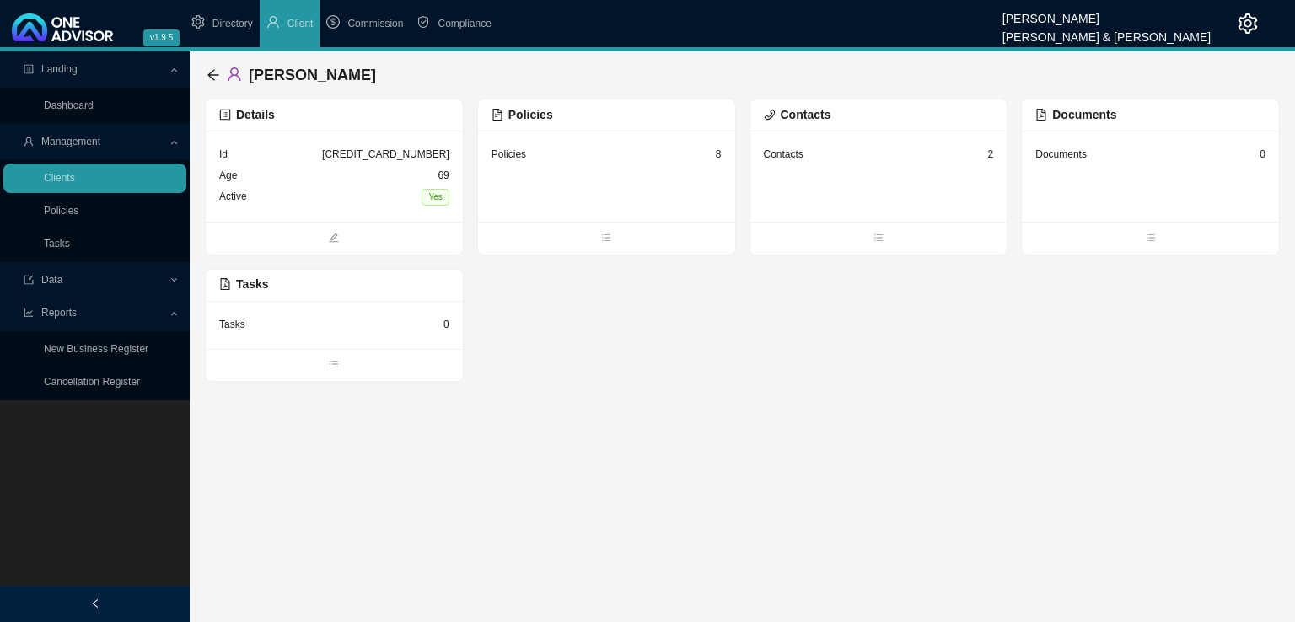
click at [863, 161] on div "Contacts 2" at bounding box center [879, 154] width 230 height 21
